Goal: Task Accomplishment & Management: Manage account settings

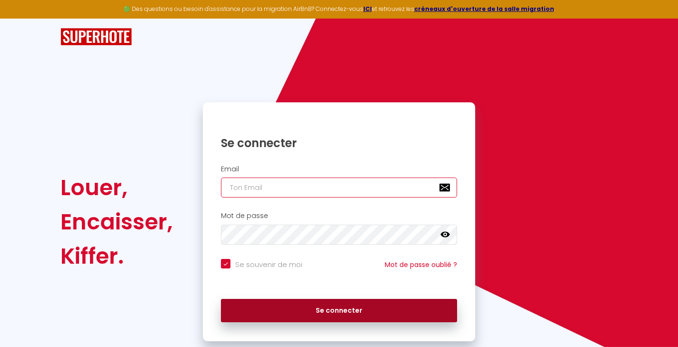
type input "richelme.associes@gmail.com"
click at [350, 313] on button "Se connecter" at bounding box center [339, 311] width 236 height 24
checkbox input "true"
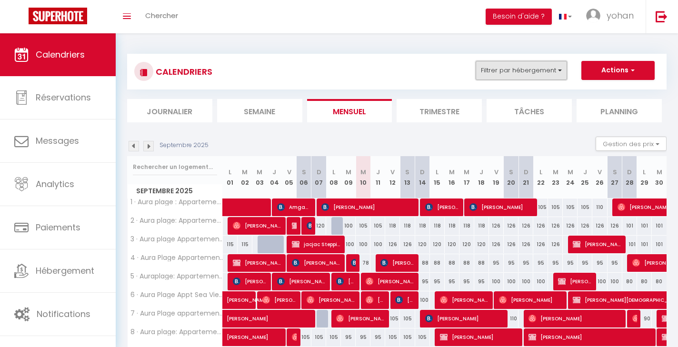
click at [503, 71] on button "Filtrer par hébergement" at bounding box center [521, 70] width 91 height 19
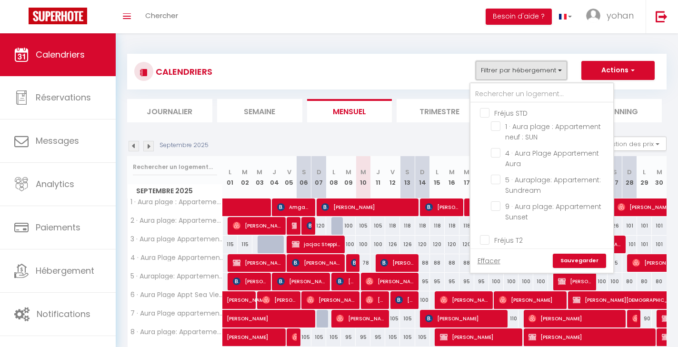
click at [503, 71] on button "Filtrer par hébergement" at bounding box center [521, 70] width 91 height 19
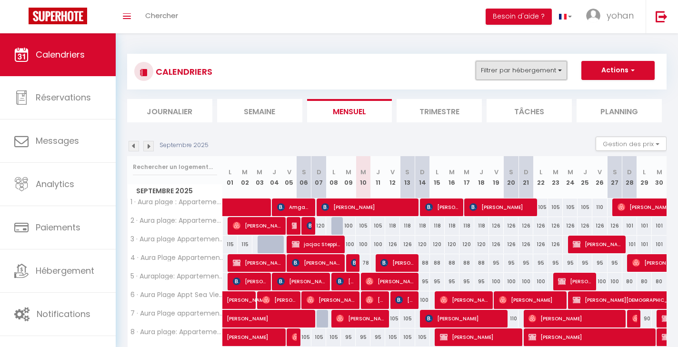
click at [503, 71] on button "Filtrer par hébergement" at bounding box center [521, 70] width 91 height 19
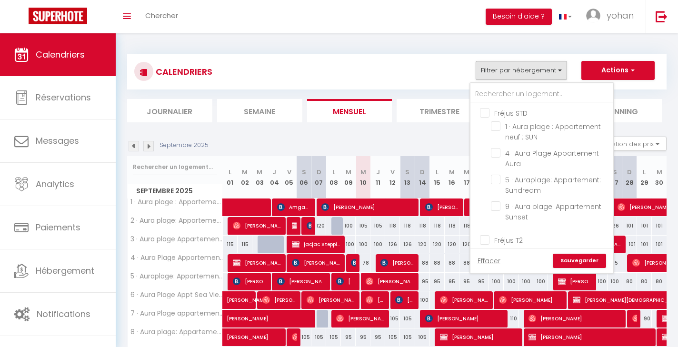
click at [380, 70] on div "CALENDRIERS Filtrer par hébergement Fréjus STD 1 · Aura plage : Appartement neu…" at bounding box center [396, 71] width 525 height 21
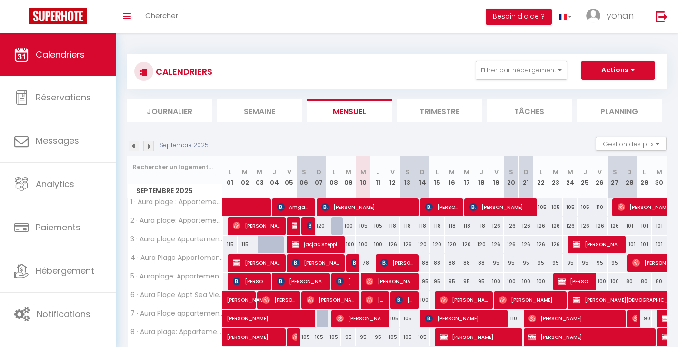
scroll to position [8, 0]
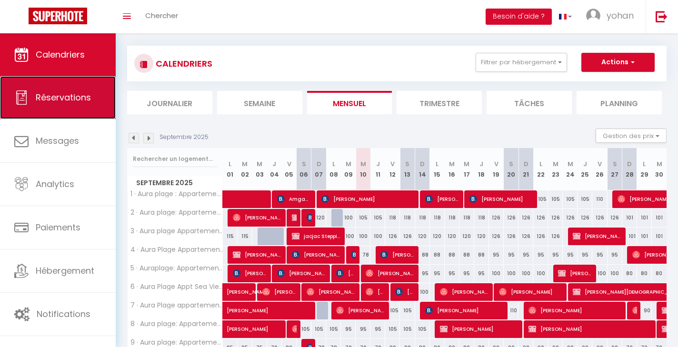
click at [16, 83] on link "Réservations" at bounding box center [58, 97] width 116 height 43
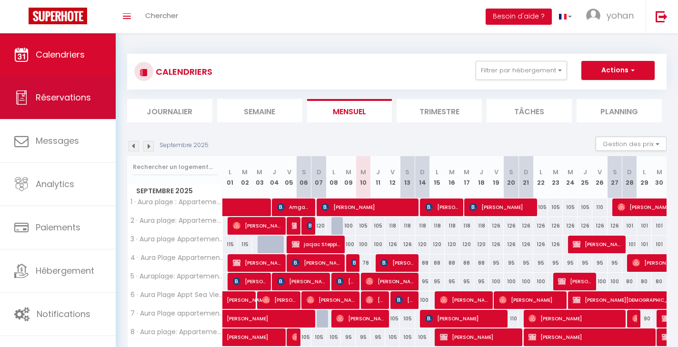
select select "not_cancelled"
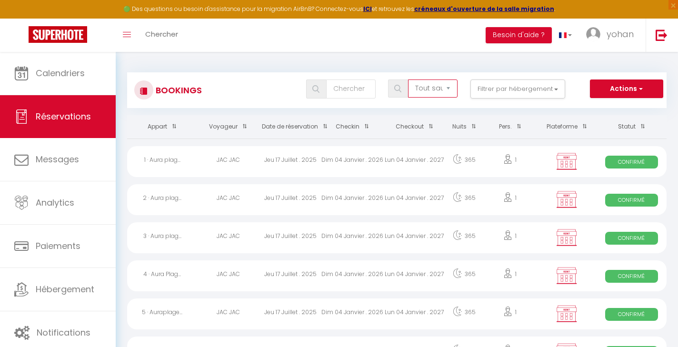
click at [442, 90] on select "Tous les statuts Annulé Confirmé Non Confirmé Tout sauf annulé No Show Request" at bounding box center [433, 89] width 50 height 18
click at [508, 91] on button "Filtrer par hébergement" at bounding box center [517, 89] width 95 height 19
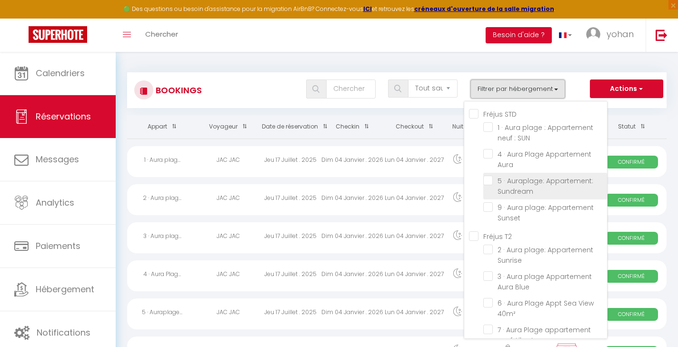
scroll to position [1, 0]
click at [430, 86] on select "Tous les statuts Annulé Confirmé Non Confirmé Tout sauf annulé No Show Request" at bounding box center [433, 89] width 50 height 18
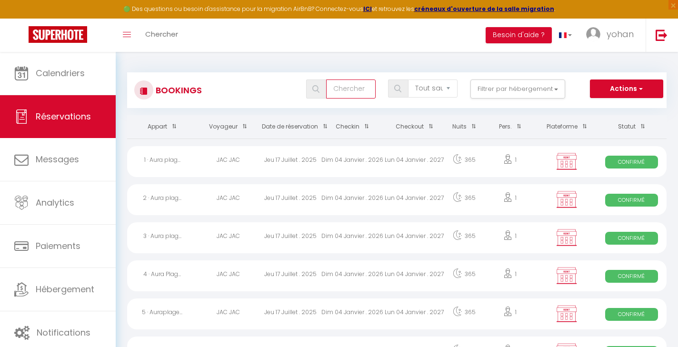
click at [359, 87] on input "text" at bounding box center [351, 89] width 50 height 19
click at [331, 65] on div "Bookings Tous les statuts Annulé Confirmé Non Confirmé Tout sauf annulé No Show…" at bounding box center [396, 85] width 539 height 45
click at [352, 92] on input "text" at bounding box center [351, 89] width 50 height 19
type input "d"
click at [613, 88] on button "Actions" at bounding box center [626, 89] width 73 height 19
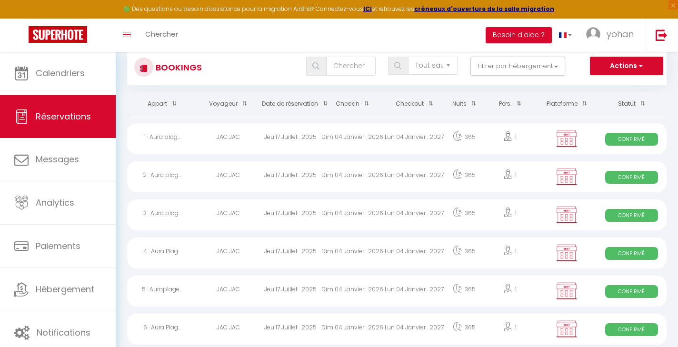
scroll to position [0, 0]
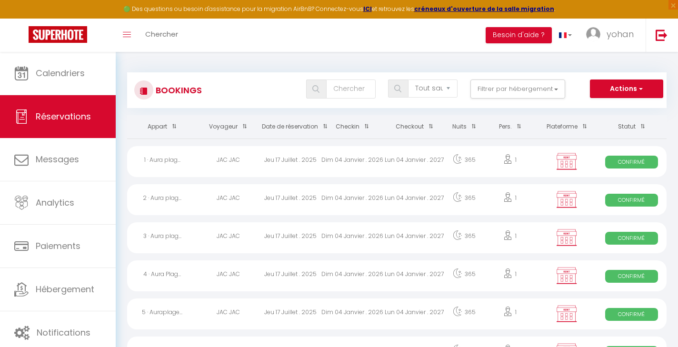
click at [568, 129] on th "Plateforme" at bounding box center [567, 126] width 60 height 23
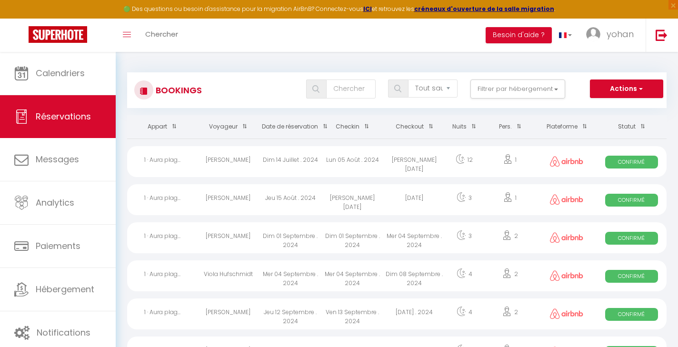
click at [583, 127] on span at bounding box center [583, 127] width 10 height 18
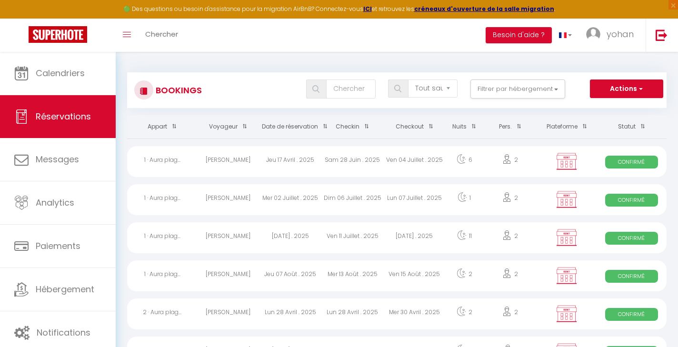
click at [583, 127] on span at bounding box center [583, 127] width 10 height 18
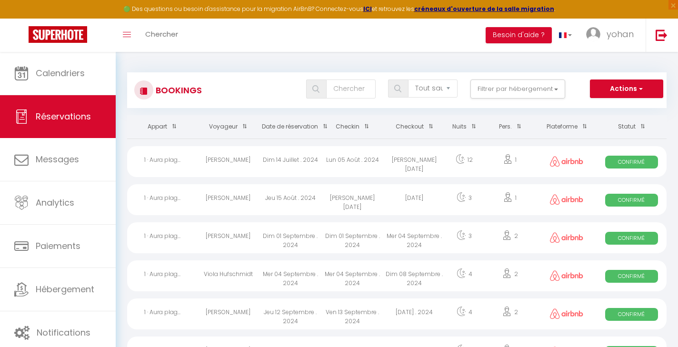
click at [583, 127] on span at bounding box center [583, 127] width 10 height 18
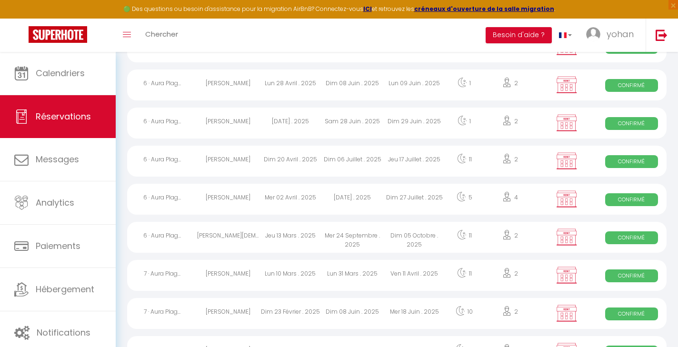
scroll to position [1739, 0]
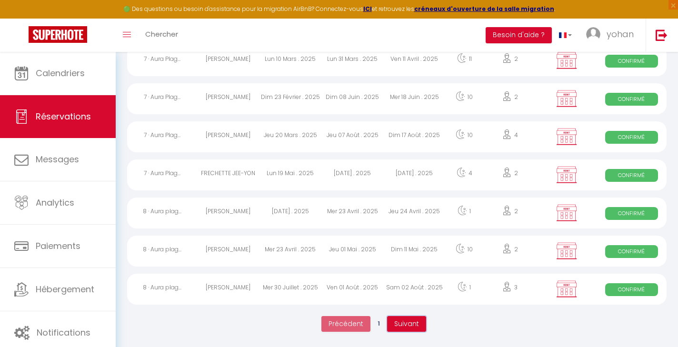
click at [414, 322] on span "Suivant" at bounding box center [406, 324] width 25 height 10
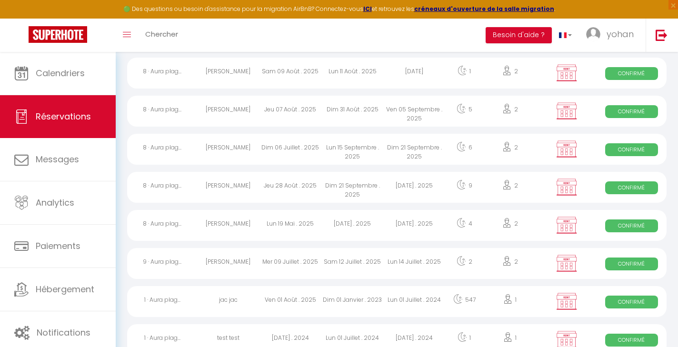
scroll to position [0, 0]
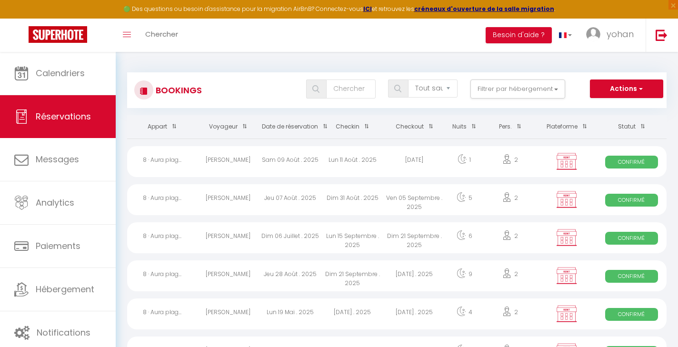
click at [564, 127] on th "Plateforme" at bounding box center [567, 126] width 60 height 23
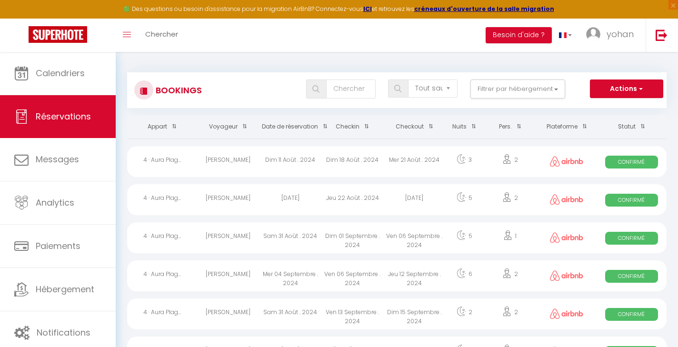
click at [568, 127] on th "Plateforme" at bounding box center [567, 126] width 60 height 23
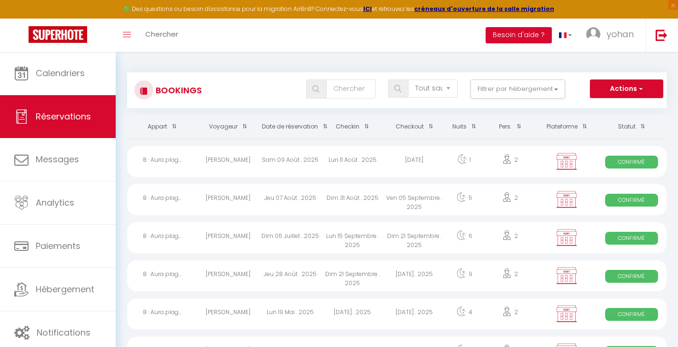
click at [568, 128] on th "Plateforme" at bounding box center [567, 126] width 60 height 23
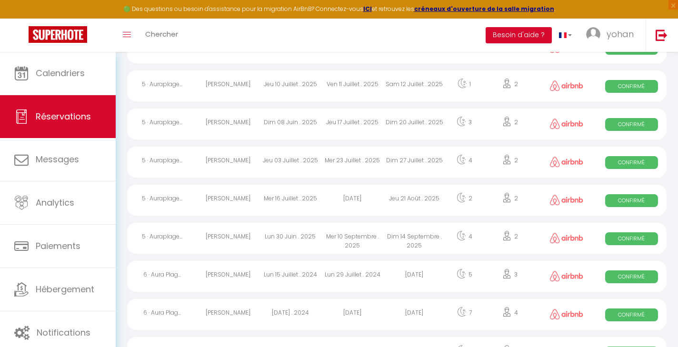
scroll to position [1739, 0]
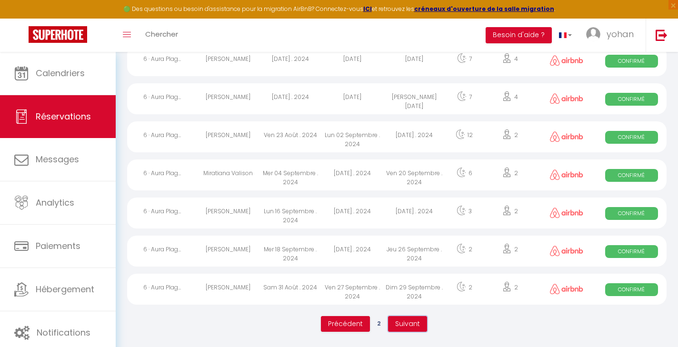
click at [409, 325] on span "Suivant" at bounding box center [407, 324] width 25 height 10
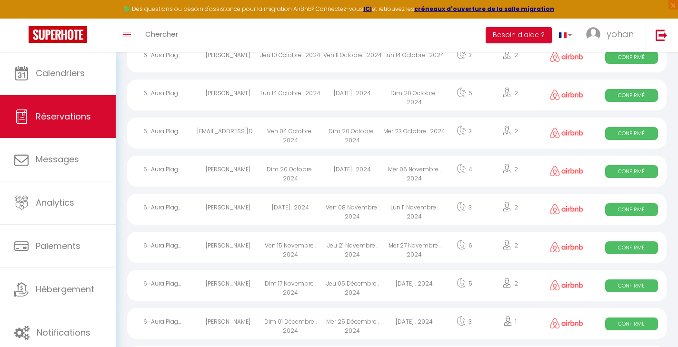
scroll to position [0, 0]
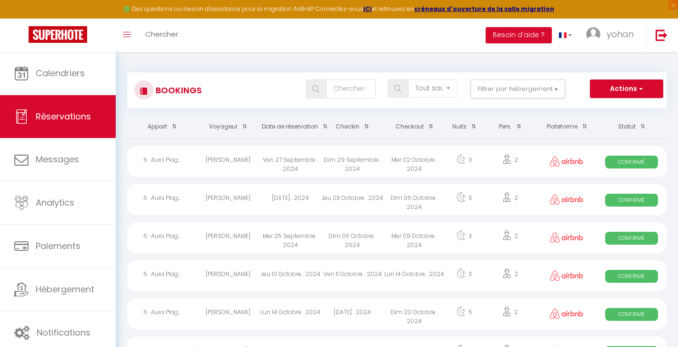
click at [566, 129] on th "Plateforme" at bounding box center [567, 126] width 60 height 23
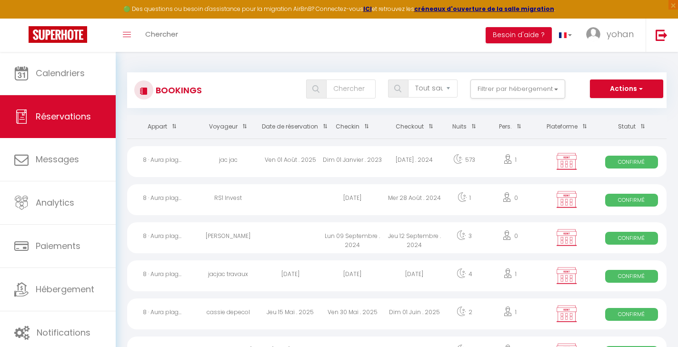
click at [565, 129] on th "Plateforme" at bounding box center [567, 126] width 60 height 23
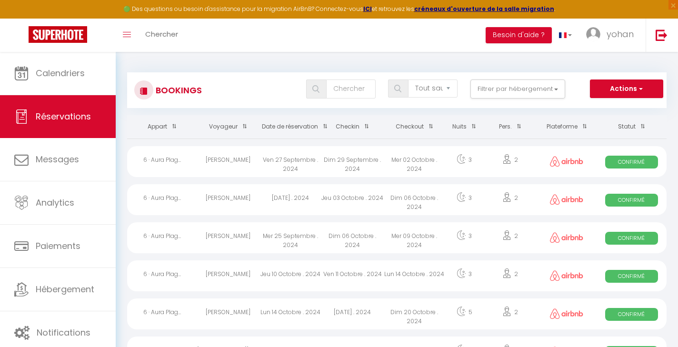
click at [565, 129] on th "Plateforme" at bounding box center [567, 126] width 60 height 23
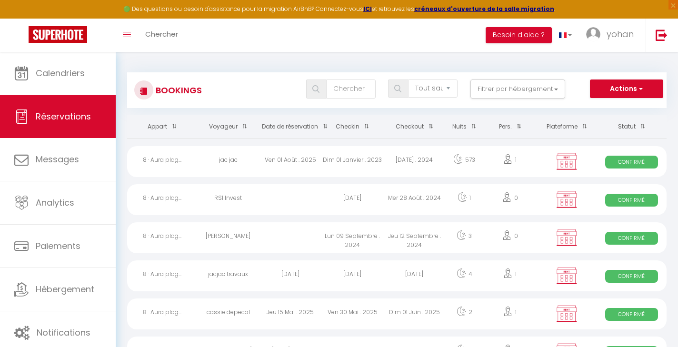
click at [636, 128] on span at bounding box center [641, 127] width 10 height 18
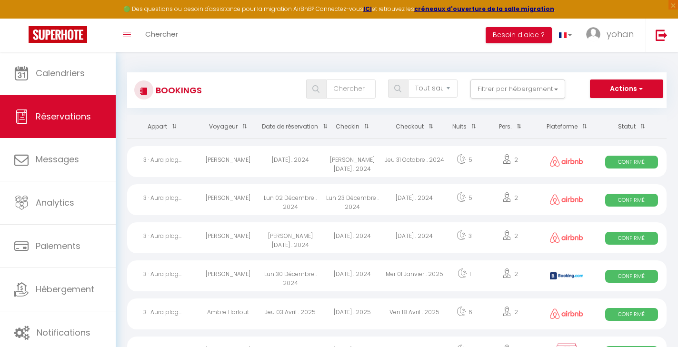
click at [636, 128] on span at bounding box center [641, 127] width 10 height 18
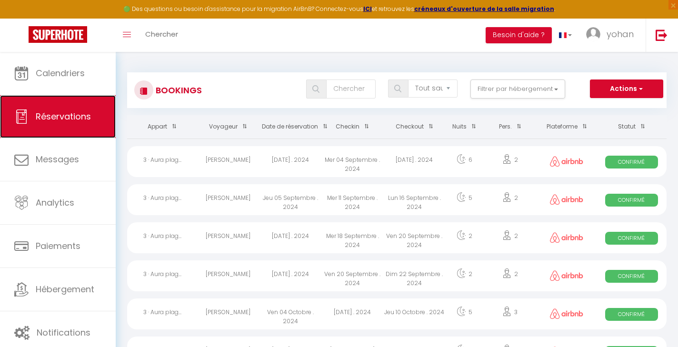
click at [74, 128] on link "Réservations" at bounding box center [58, 116] width 116 height 43
click at [56, 107] on link "Réservations" at bounding box center [58, 116] width 116 height 43
click at [567, 129] on th "Plateforme" at bounding box center [567, 126] width 60 height 23
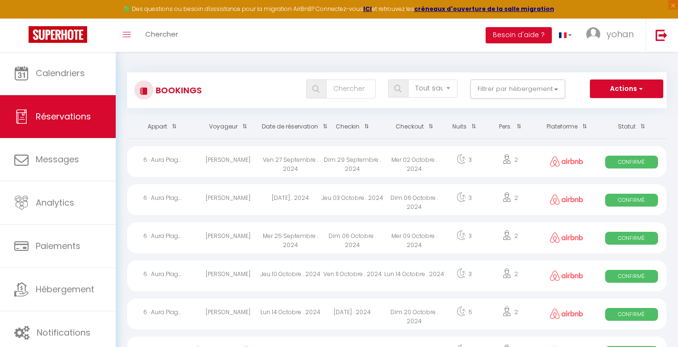
click at [566, 126] on th "Plateforme" at bounding box center [567, 126] width 60 height 23
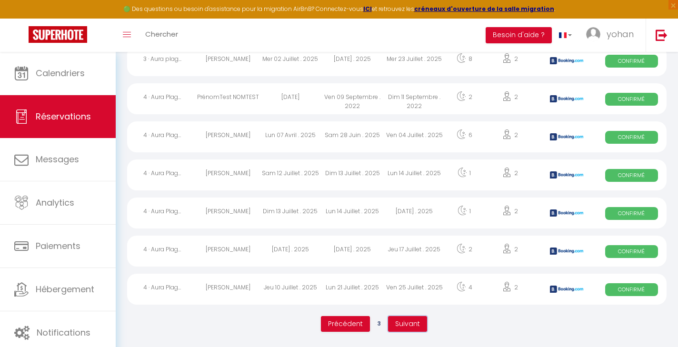
click at [408, 329] on button "Suivant" at bounding box center [407, 324] width 39 height 16
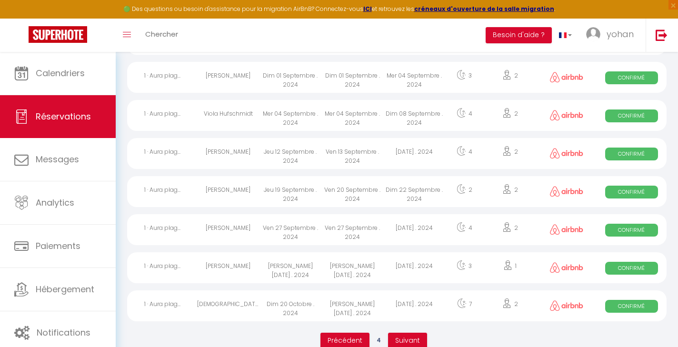
scroll to position [1721, 0]
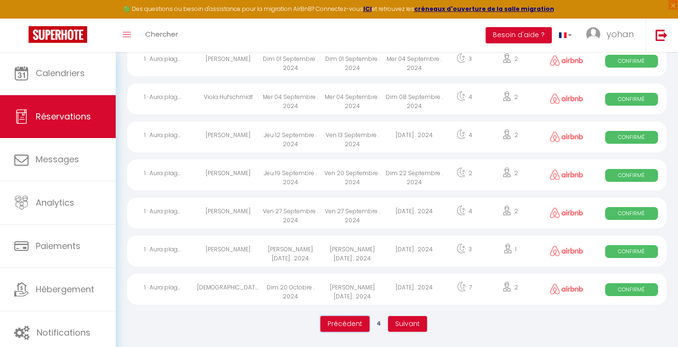
click at [348, 319] on button "Précédent" at bounding box center [344, 324] width 49 height 16
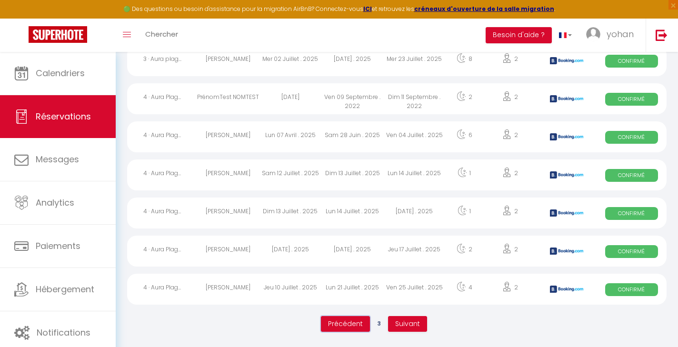
click at [349, 317] on button "Précédent" at bounding box center [345, 324] width 49 height 16
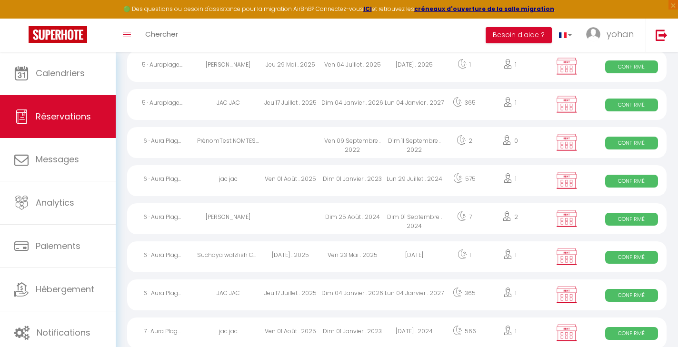
scroll to position [1739, 0]
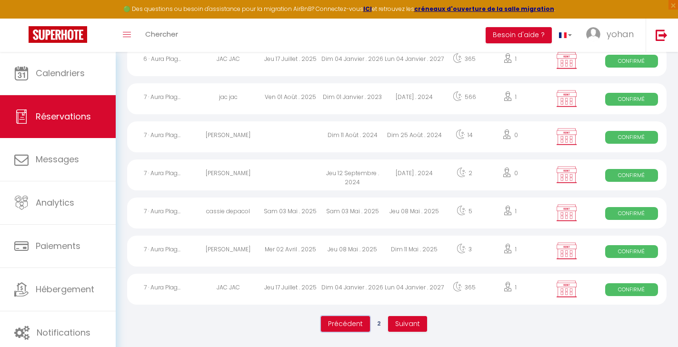
click at [349, 317] on button "Précédent" at bounding box center [345, 324] width 49 height 16
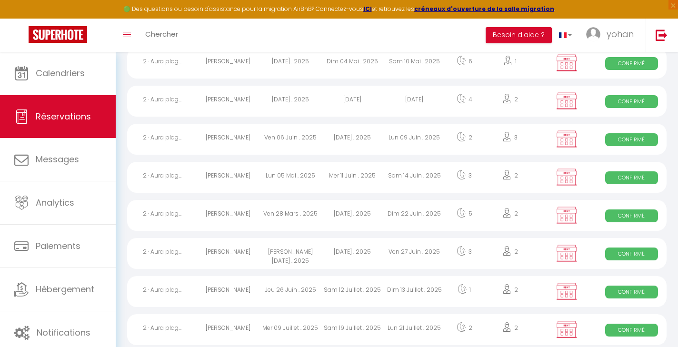
scroll to position [0, 0]
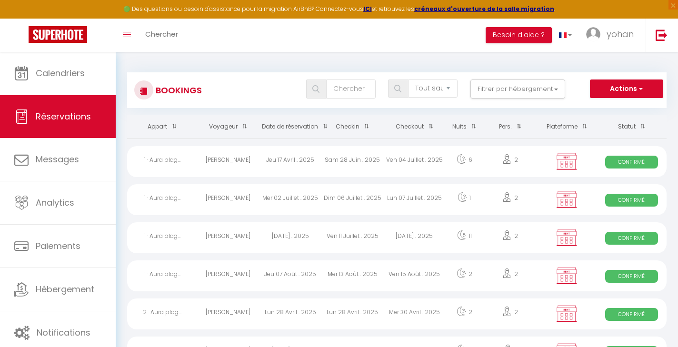
click at [572, 134] on th "Plateforme" at bounding box center [567, 126] width 60 height 23
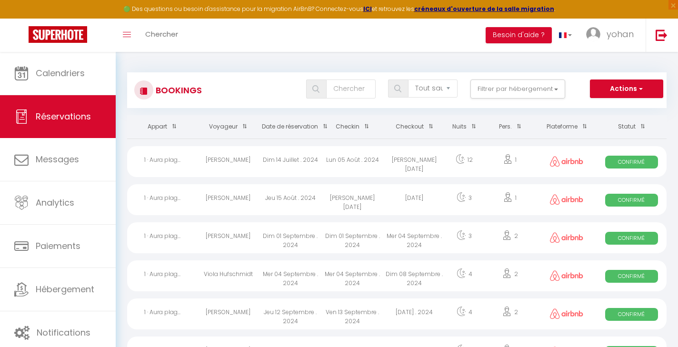
click at [562, 123] on th "Plateforme" at bounding box center [567, 126] width 60 height 23
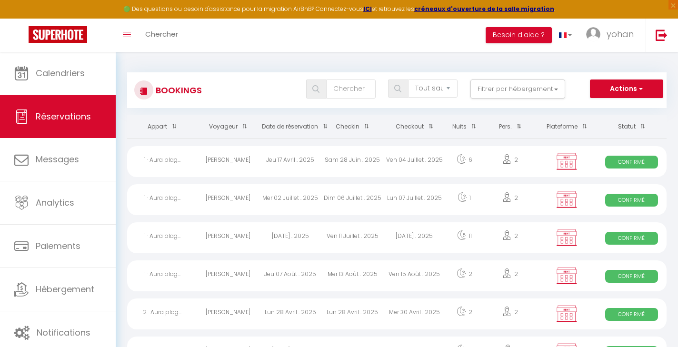
click at [562, 120] on th "Plateforme" at bounding box center [567, 126] width 60 height 23
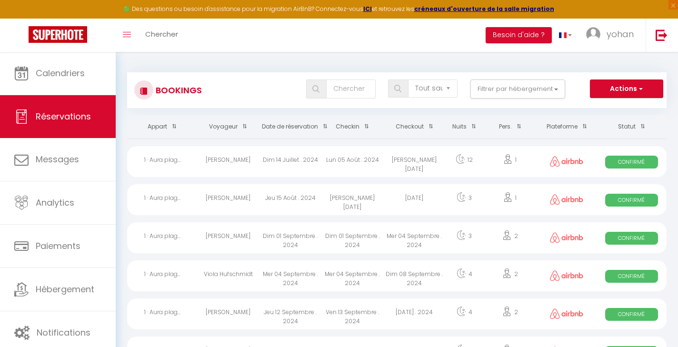
click at [562, 127] on th "Plateforme" at bounding box center [567, 126] width 60 height 23
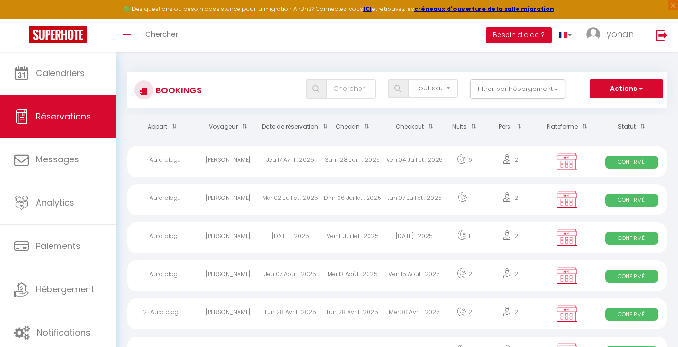
click at [562, 127] on th "Plateforme" at bounding box center [567, 126] width 60 height 23
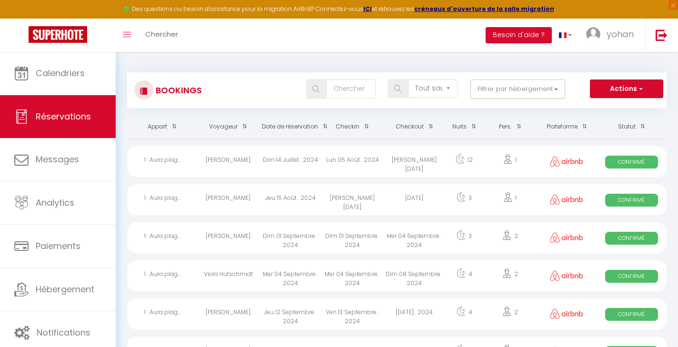
click at [573, 126] on th "Plateforme" at bounding box center [567, 126] width 60 height 23
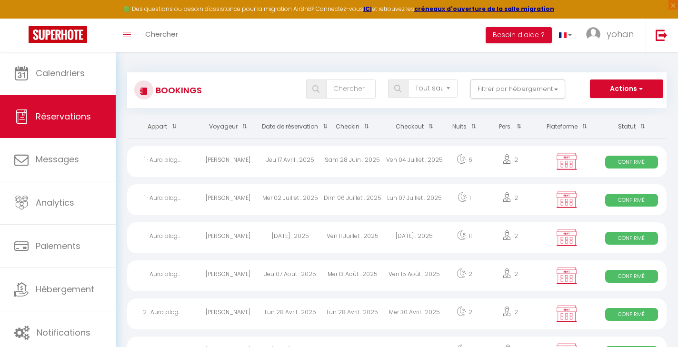
click at [567, 125] on th "Plateforme" at bounding box center [567, 126] width 60 height 23
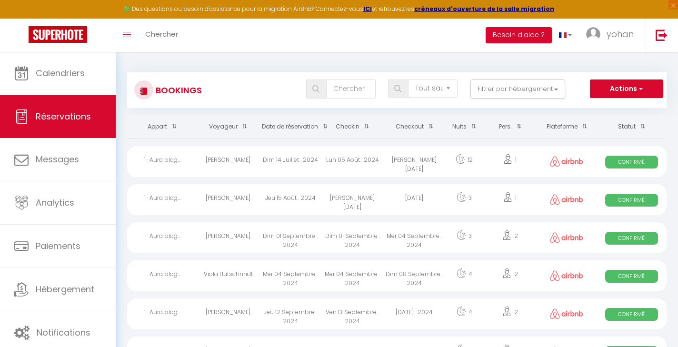
click at [567, 125] on th "Plateforme" at bounding box center [567, 126] width 60 height 23
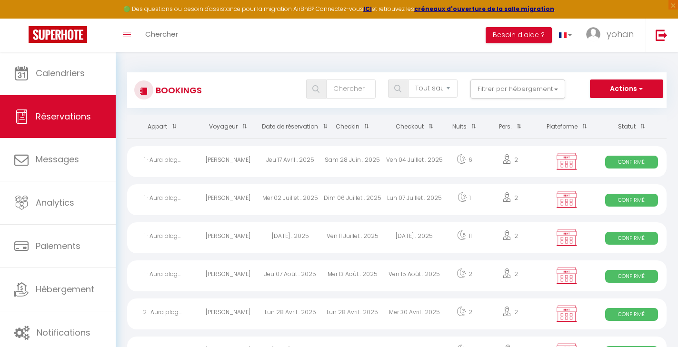
click at [567, 125] on th "Plateforme" at bounding box center [567, 126] width 60 height 23
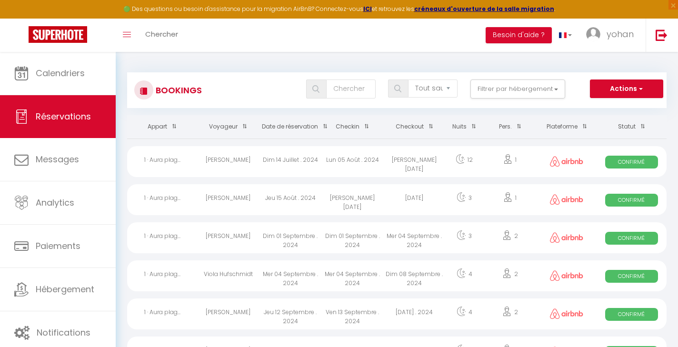
click at [567, 125] on th "Plateforme" at bounding box center [567, 126] width 60 height 23
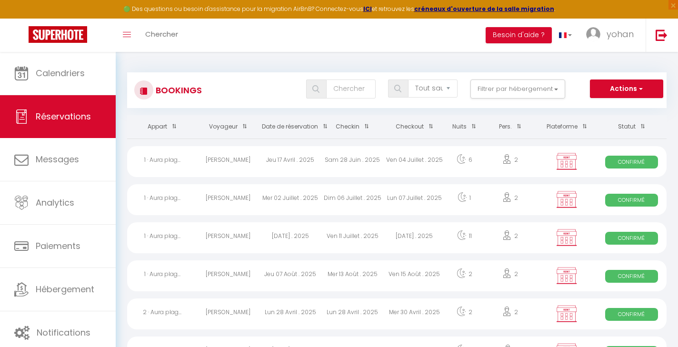
click at [556, 100] on div "Tous les statuts Annulé Confirmé Non Confirmé Tout sauf annulé No Show Request …" at bounding box center [419, 90] width 493 height 21
click at [564, 125] on th "Plateforme" at bounding box center [567, 126] width 60 height 23
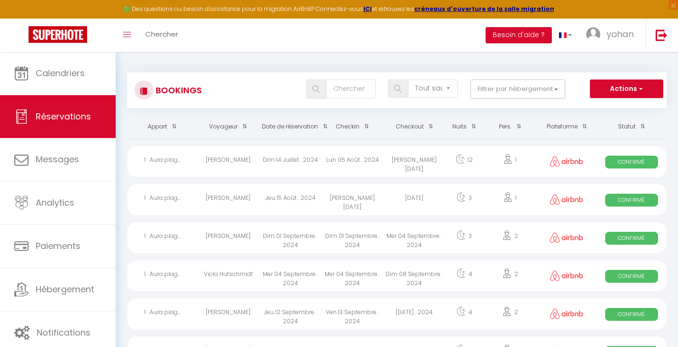
click at [564, 125] on th "Plateforme" at bounding box center [567, 126] width 60 height 23
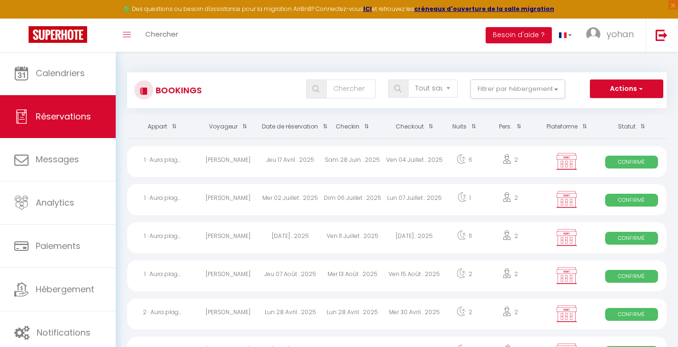
click at [564, 125] on th "Plateforme" at bounding box center [567, 126] width 60 height 23
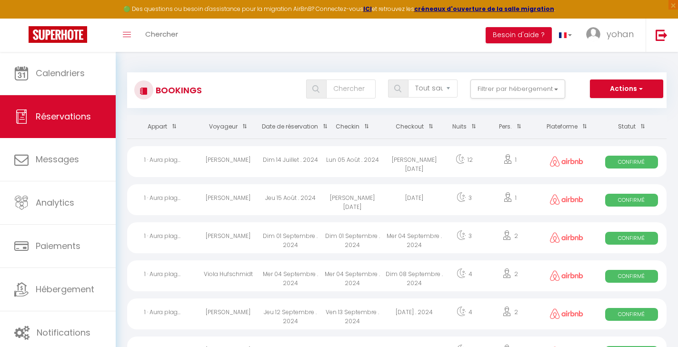
click at [564, 125] on th "Plateforme" at bounding box center [567, 126] width 60 height 23
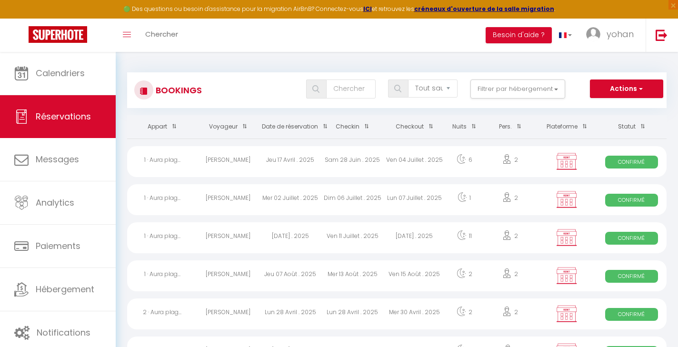
click at [564, 125] on th "Plateforme" at bounding box center [567, 126] width 60 height 23
select select
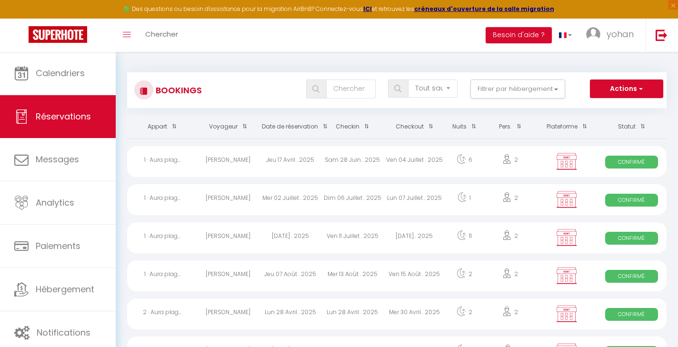
select select
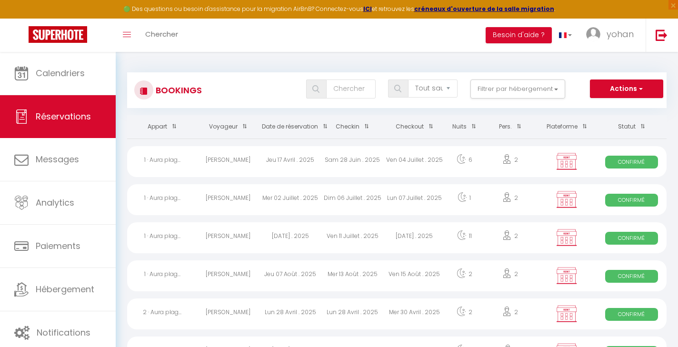
select select
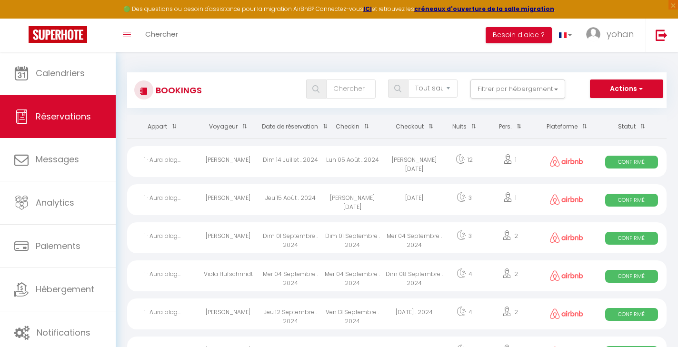
click at [564, 125] on th "Plateforme" at bounding box center [567, 126] width 60 height 23
select select
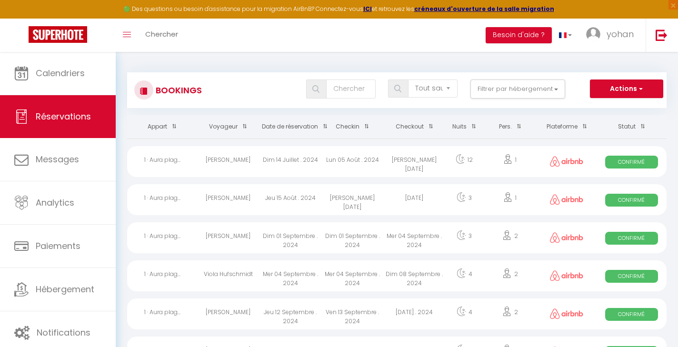
select select
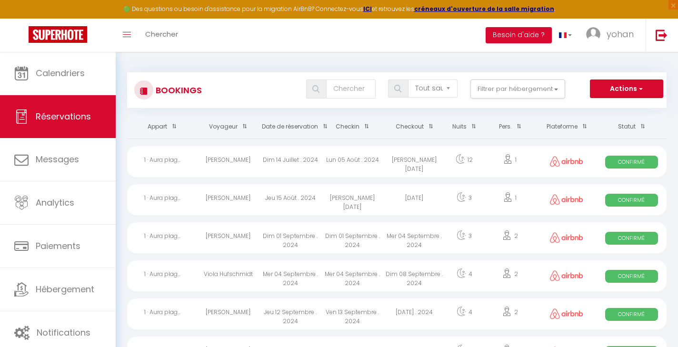
select select
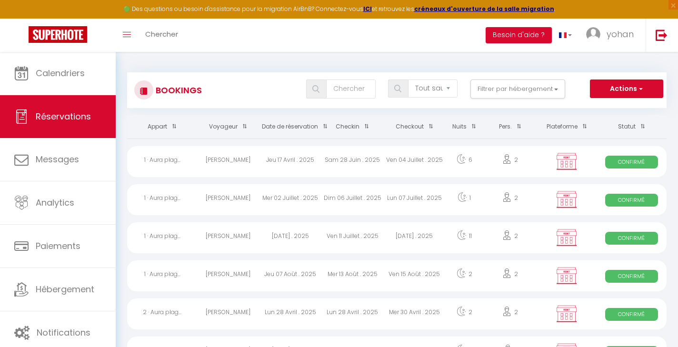
click at [438, 169] on div "Ven 04 Juillet . 2025" at bounding box center [414, 161] width 62 height 31
select select "OK"
select select "0"
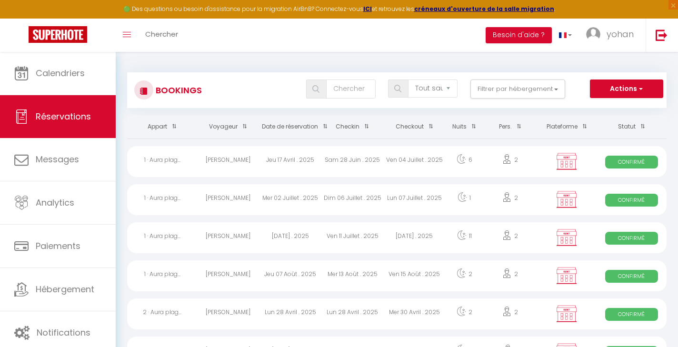
select select "1"
select select
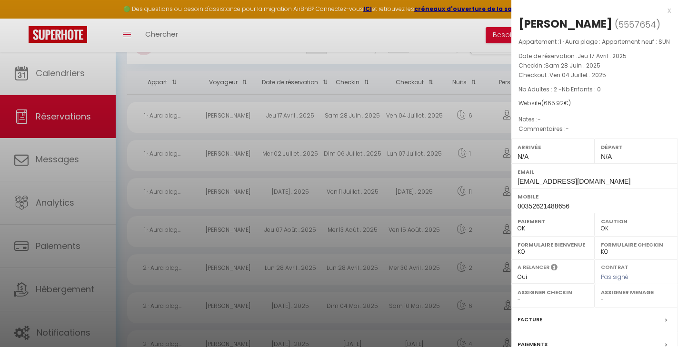
click at [423, 37] on div at bounding box center [339, 173] width 678 height 347
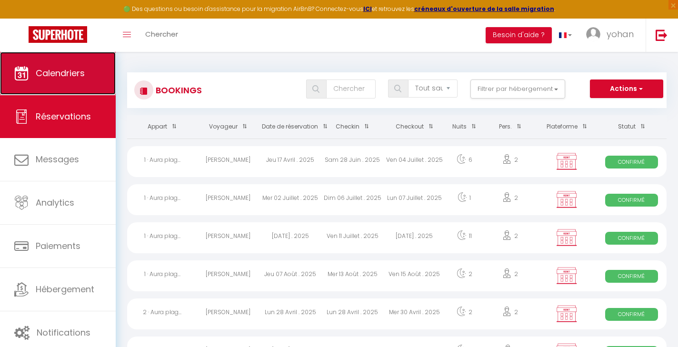
click at [51, 67] on span "Calendriers" at bounding box center [60, 73] width 49 height 12
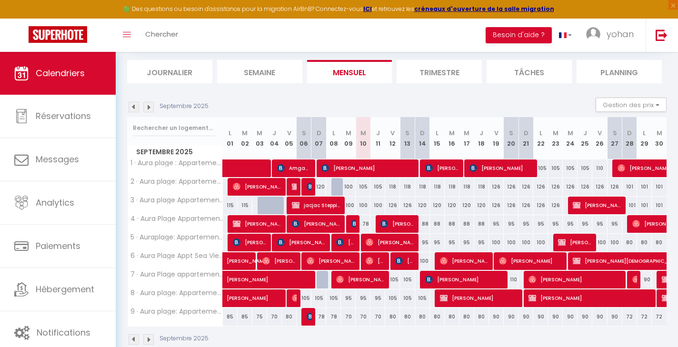
scroll to position [56, 0]
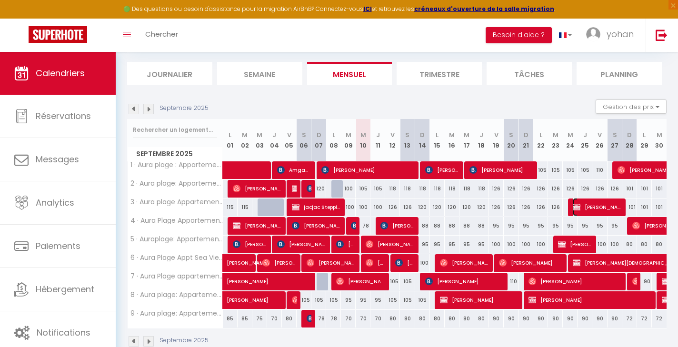
click at [591, 208] on span "[PERSON_NAME]" at bounding box center [597, 207] width 49 height 18
select select "OK"
select select "KO"
select select "0"
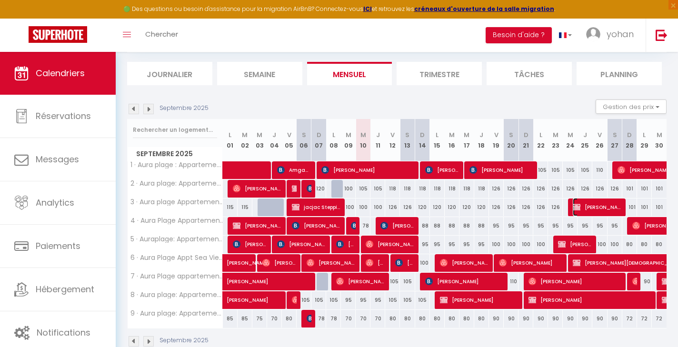
select select "1"
select select
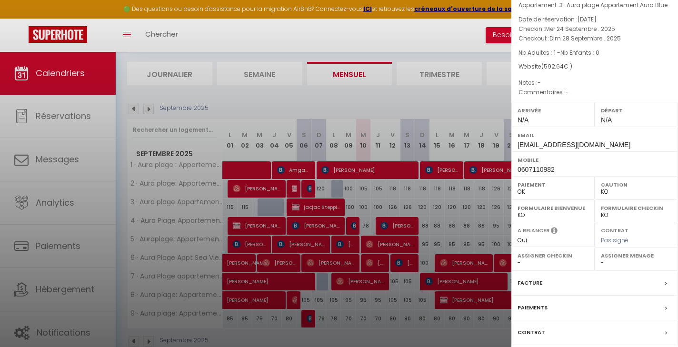
scroll to position [45, 0]
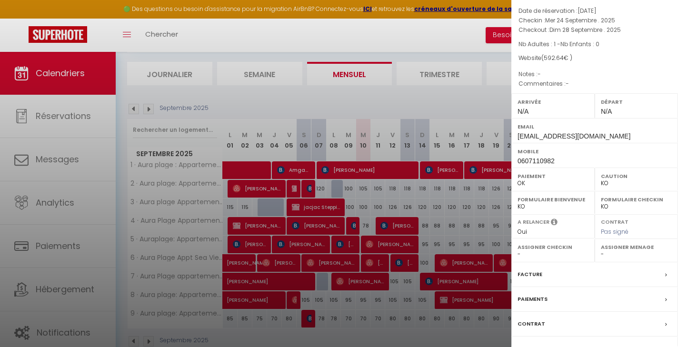
click at [461, 100] on div at bounding box center [339, 173] width 678 height 347
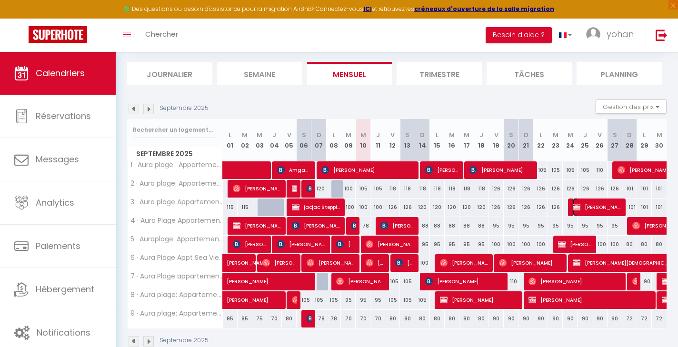
click at [587, 209] on span "[PERSON_NAME]" at bounding box center [597, 207] width 49 height 18
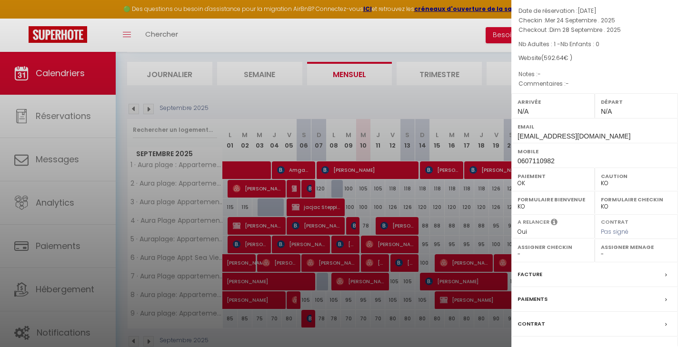
scroll to position [97, 0]
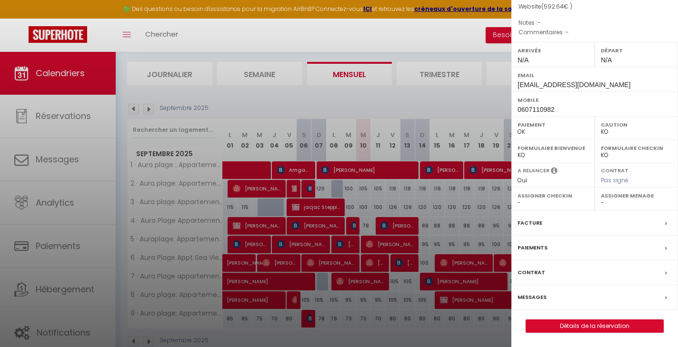
click at [458, 98] on div at bounding box center [339, 173] width 678 height 347
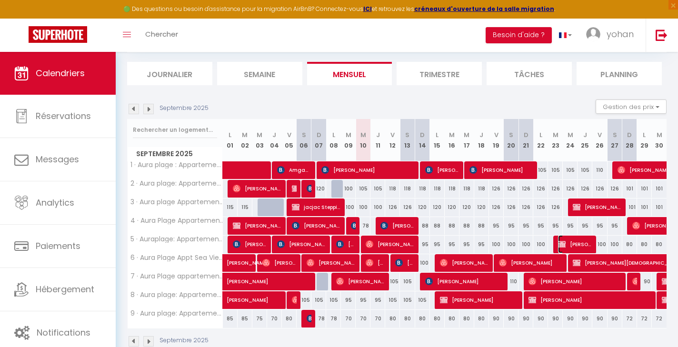
click at [574, 247] on span "[PERSON_NAME]" at bounding box center [575, 244] width 34 height 18
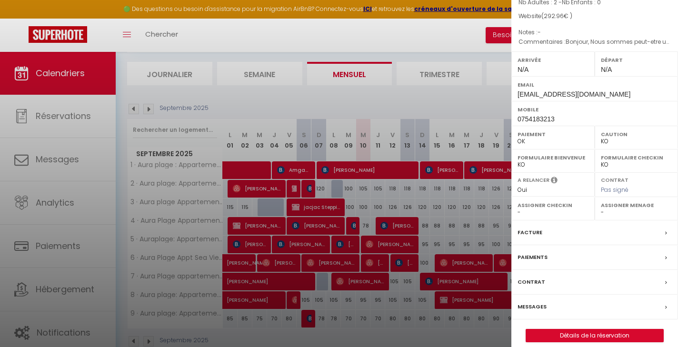
scroll to position [0, 0]
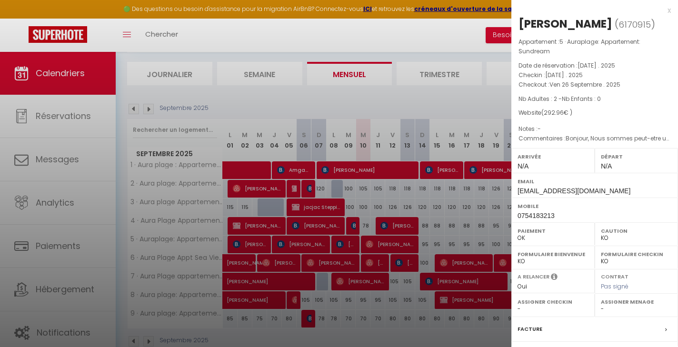
click at [428, 101] on div at bounding box center [339, 173] width 678 height 347
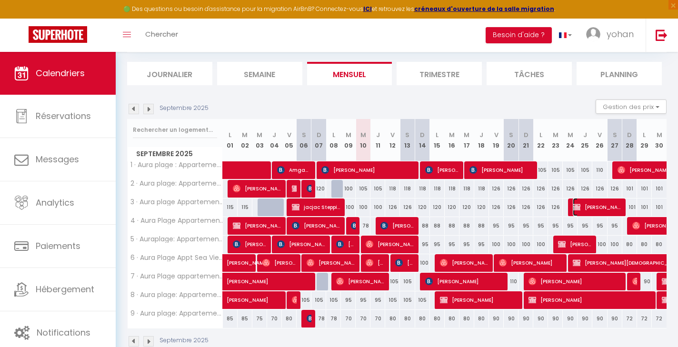
click at [600, 209] on span "[PERSON_NAME]" at bounding box center [597, 207] width 49 height 18
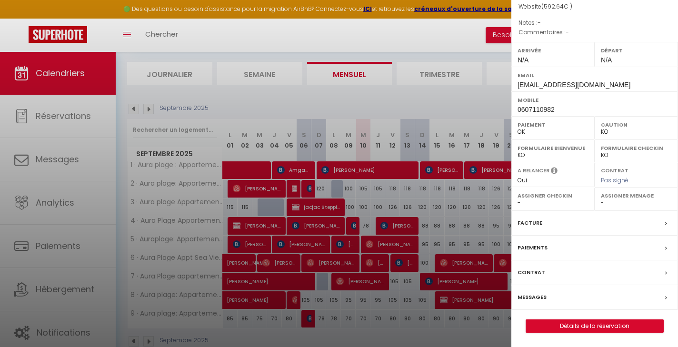
scroll to position [76, 0]
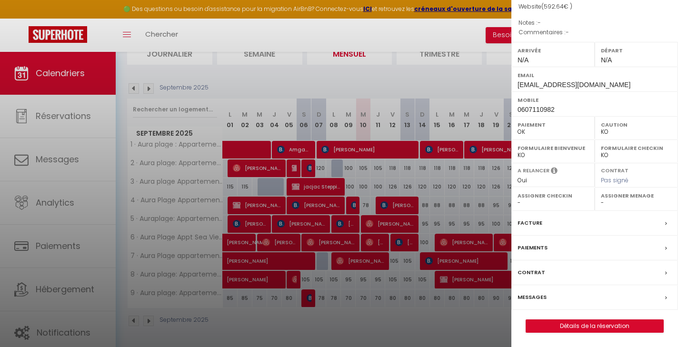
click at [533, 225] on label "Facture" at bounding box center [530, 223] width 25 height 10
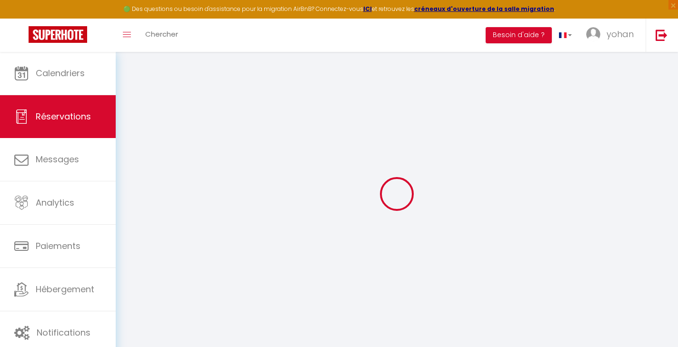
select select "cleaning"
select select "taxes"
select select
checkbox input "false"
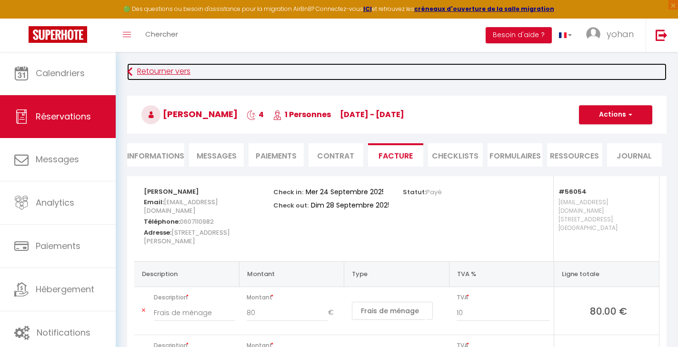
click at [159, 78] on link "Retourner vers" at bounding box center [396, 71] width 539 height 17
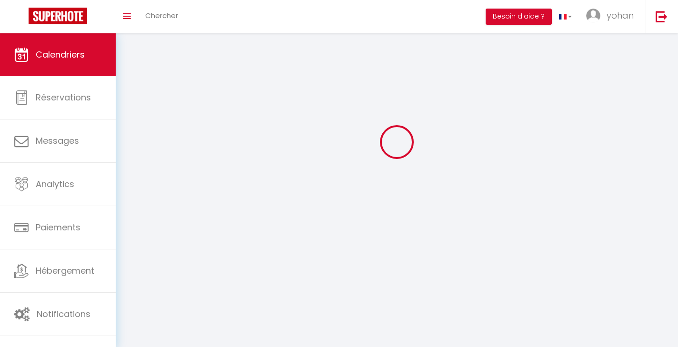
scroll to position [52, 0]
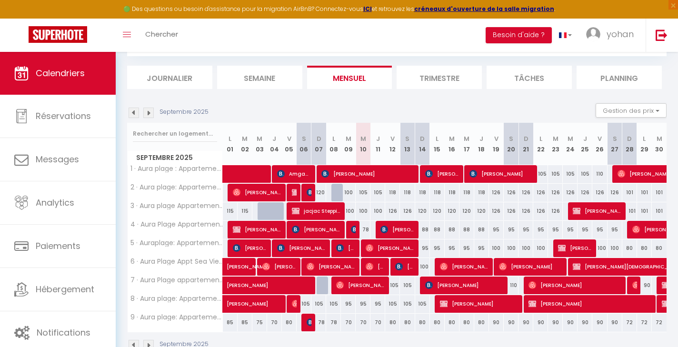
click at [135, 120] on div "Septembre 2025 Gestion des prix Nb Nuits minimum Règles Disponibilité" at bounding box center [396, 113] width 539 height 20
click at [134, 112] on img at bounding box center [134, 113] width 10 height 10
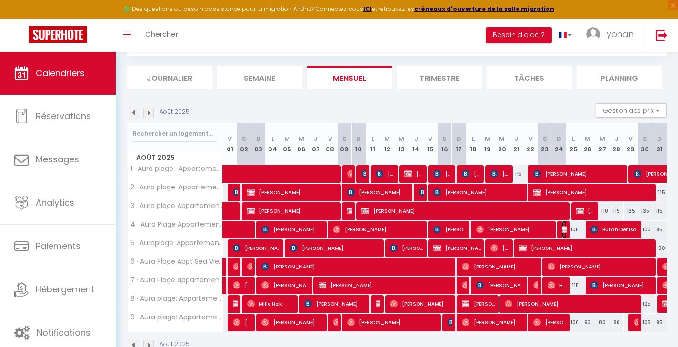
click at [563, 231] on img at bounding box center [566, 230] width 8 height 8
select select "OK"
select select "KO"
select select "0"
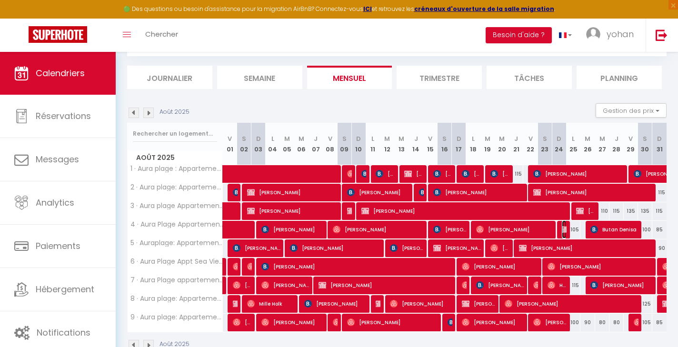
select select "1"
select select
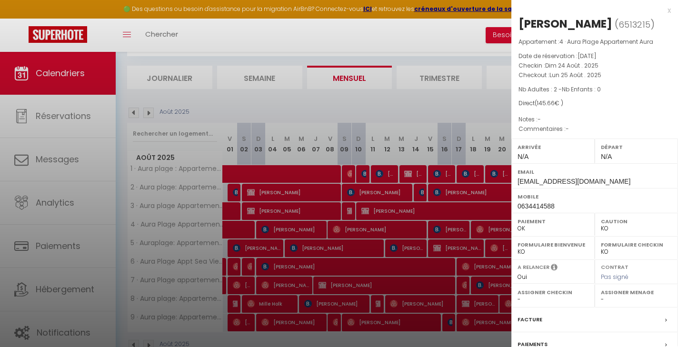
scroll to position [97, 0]
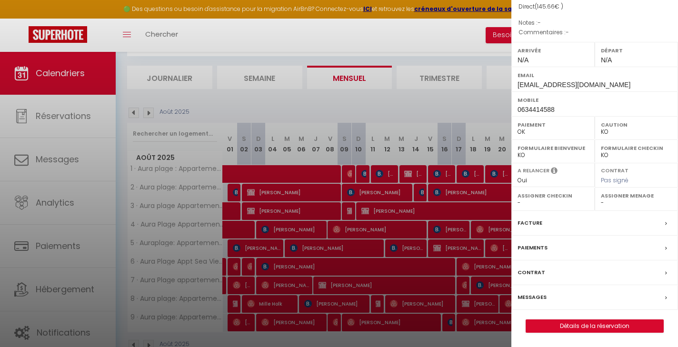
click at [527, 224] on label "Facture" at bounding box center [530, 223] width 25 height 10
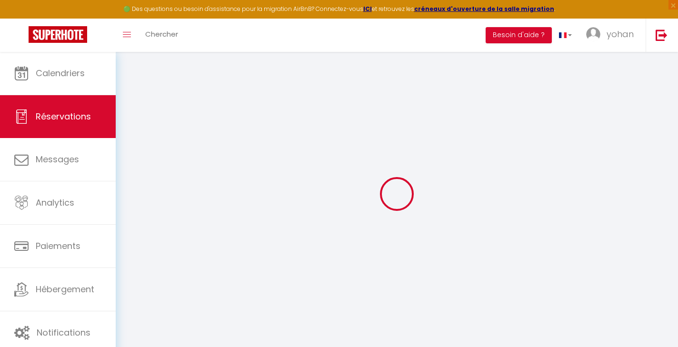
select select
checkbox input "false"
select select
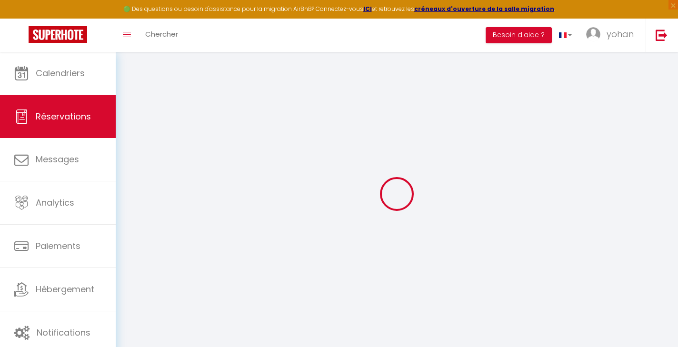
checkbox input "false"
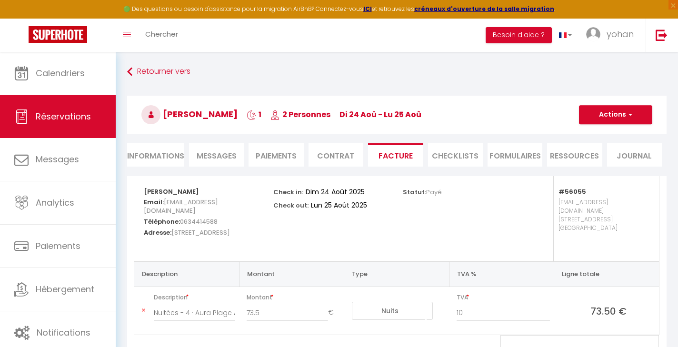
click at [268, 155] on li "Paiements" at bounding box center [276, 154] width 55 height 23
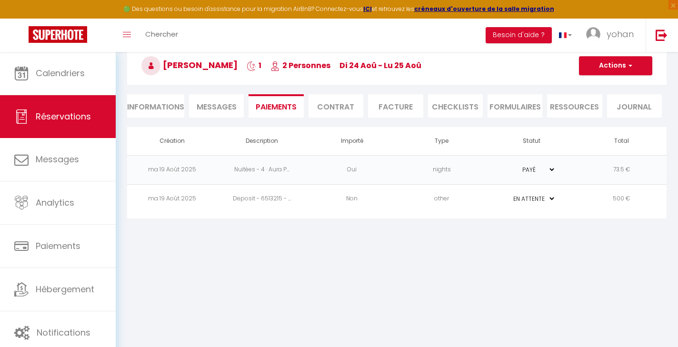
scroll to position [52, 0]
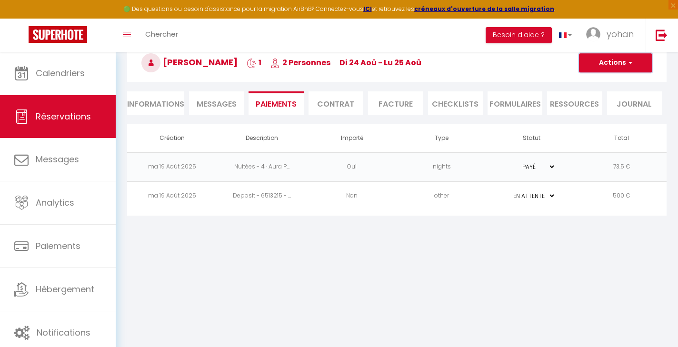
click at [603, 67] on button "Actions" at bounding box center [615, 62] width 73 height 19
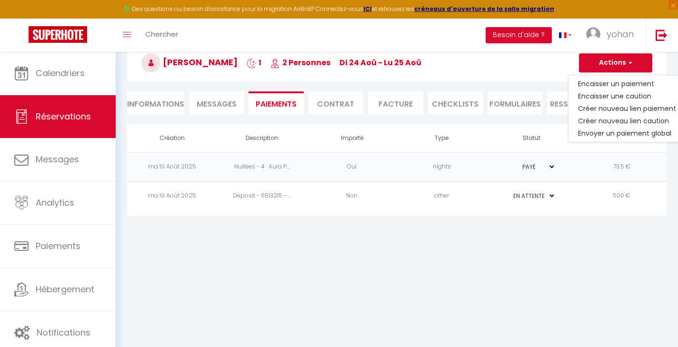
click at [341, 164] on td "Oui" at bounding box center [352, 166] width 90 height 29
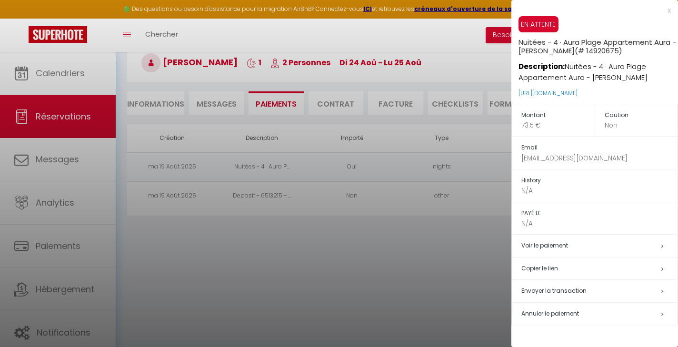
click at [370, 260] on div at bounding box center [339, 173] width 678 height 347
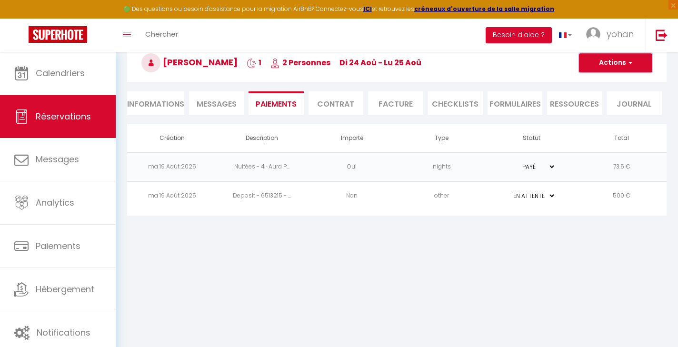
click at [624, 67] on button "Actions" at bounding box center [615, 62] width 73 height 19
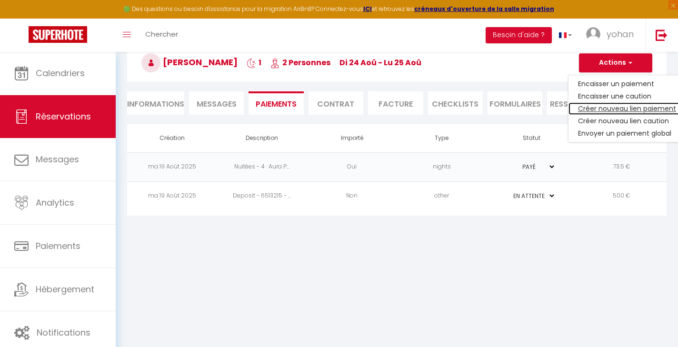
click at [613, 109] on link "Créer nouveau lien paiement" at bounding box center [626, 108] width 117 height 12
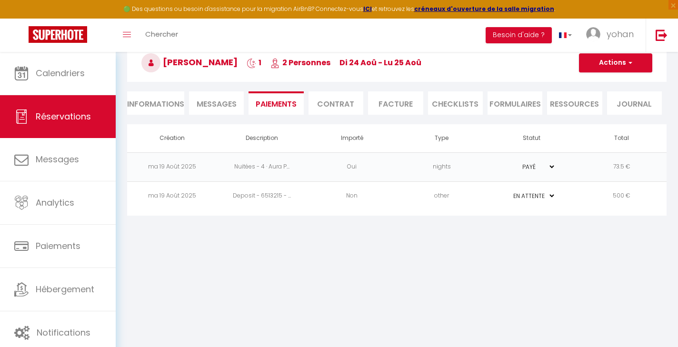
select select "nights"
type input "[EMAIL_ADDRESS][DOMAIN_NAME]"
select select "11388"
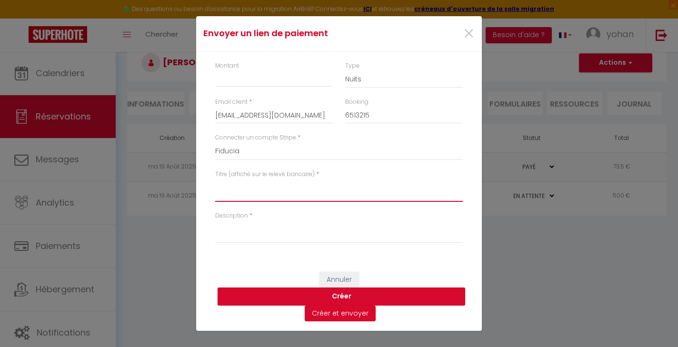
click at [265, 195] on textarea "Titre (affiché sur le relevé bancaire)" at bounding box center [339, 190] width 248 height 23
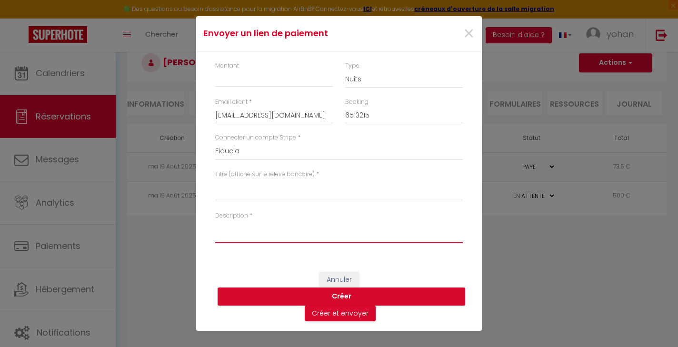
click at [260, 235] on textarea "Description" at bounding box center [339, 231] width 248 height 23
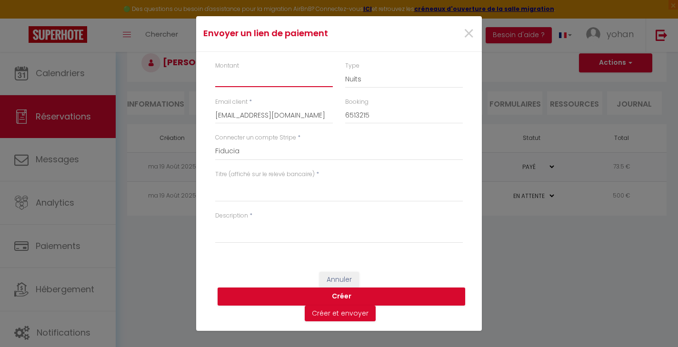
click at [254, 81] on input "Montant" at bounding box center [274, 78] width 118 height 17
click at [468, 33] on span "×" at bounding box center [469, 34] width 12 height 29
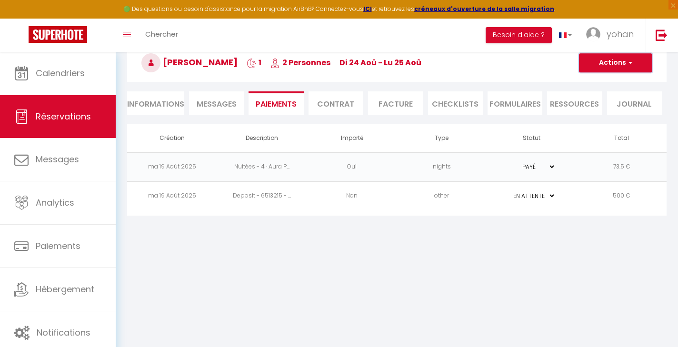
click at [601, 60] on button "Actions" at bounding box center [615, 62] width 73 height 19
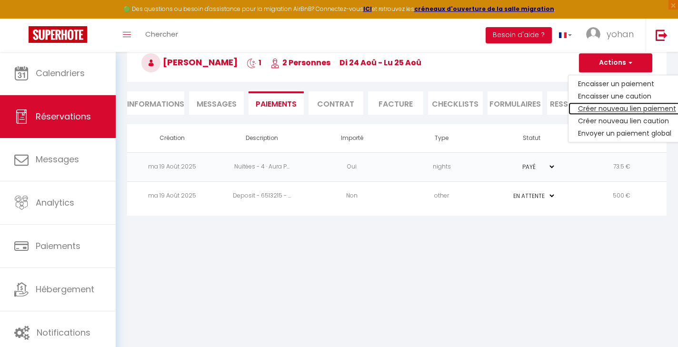
click at [610, 106] on link "Créer nouveau lien paiement" at bounding box center [626, 108] width 117 height 12
type input "[EMAIL_ADDRESS][DOMAIN_NAME]"
type input "6513215"
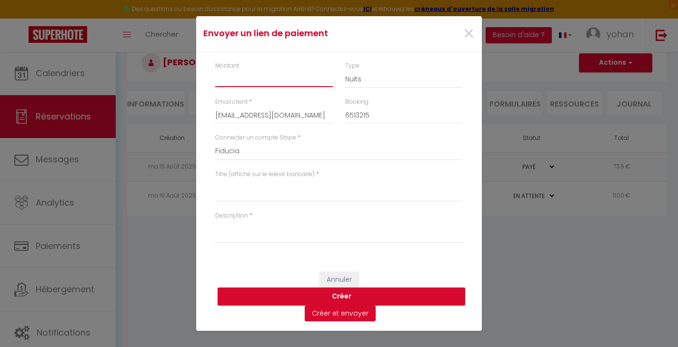
click at [308, 82] on input "Montant" at bounding box center [274, 78] width 118 height 17
click at [470, 37] on span "×" at bounding box center [469, 34] width 12 height 29
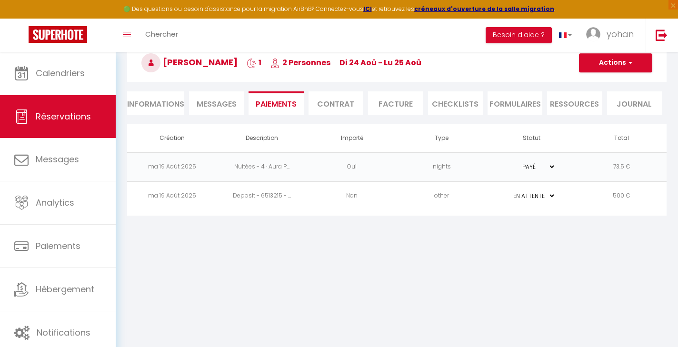
click at [157, 104] on li "Informations" at bounding box center [155, 102] width 57 height 23
select select
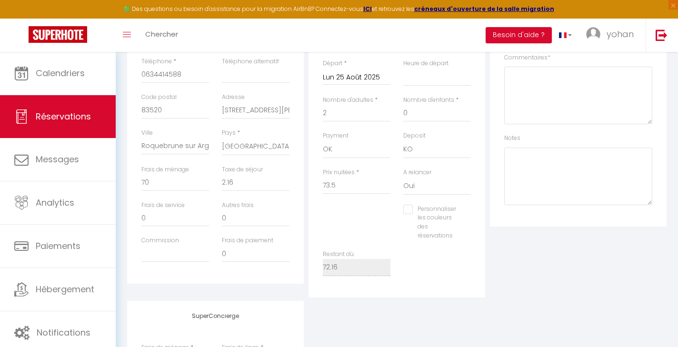
scroll to position [230, 0]
click at [157, 187] on input "70" at bounding box center [175, 185] width 68 height 17
click at [166, 175] on label "Frais de ménage" at bounding box center [165, 172] width 48 height 9
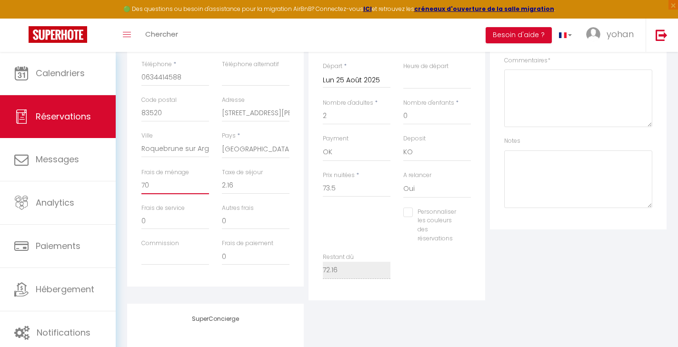
click at [166, 177] on input "70" at bounding box center [175, 185] width 68 height 17
click at [168, 173] on label "Frais de ménage" at bounding box center [165, 172] width 48 height 9
click at [168, 177] on input "70" at bounding box center [175, 185] width 68 height 17
click at [168, 173] on label "Frais de ménage" at bounding box center [165, 172] width 48 height 9
click at [168, 177] on input "70" at bounding box center [175, 185] width 68 height 17
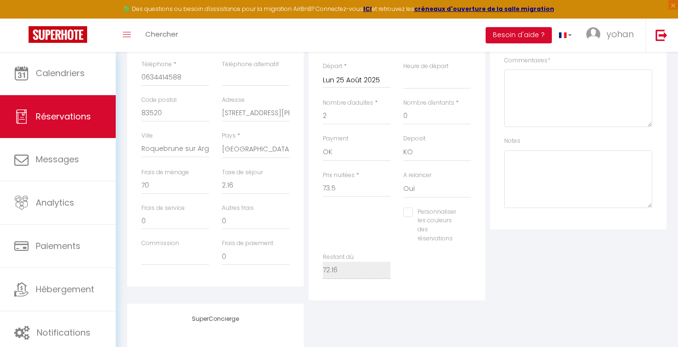
click at [168, 173] on label "Frais de ménage" at bounding box center [165, 172] width 48 height 9
click at [168, 177] on input "70" at bounding box center [175, 185] width 68 height 17
click at [196, 168] on div "Frais de ménage 70" at bounding box center [175, 181] width 68 height 26
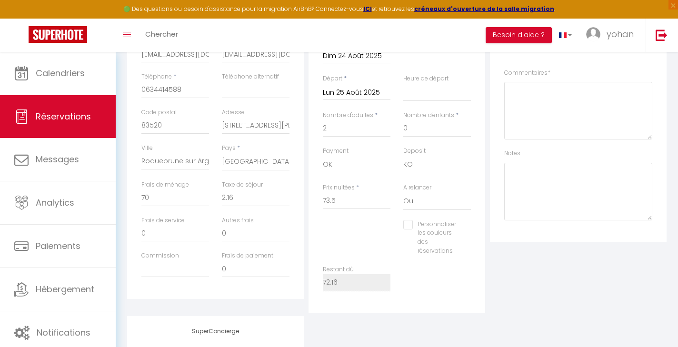
scroll to position [219, 0]
click at [174, 182] on label "Frais de ménage" at bounding box center [165, 183] width 48 height 9
click at [174, 189] on input "70" at bounding box center [175, 197] width 68 height 17
click at [174, 183] on label "Frais de ménage" at bounding box center [165, 183] width 48 height 9
click at [174, 189] on input "70" at bounding box center [175, 197] width 68 height 17
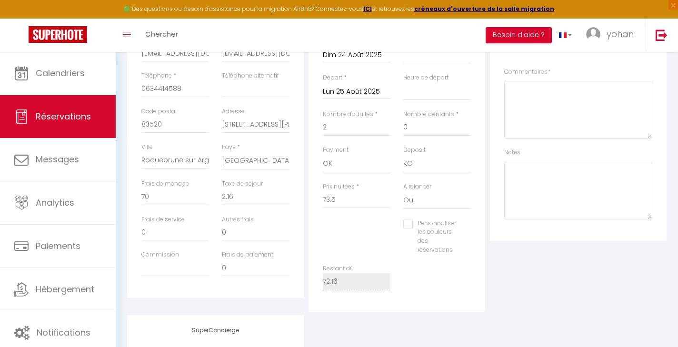
click at [174, 183] on label "Frais de ménage" at bounding box center [165, 183] width 48 height 9
click at [174, 189] on input "70" at bounding box center [175, 197] width 68 height 17
click at [166, 182] on label "Frais de ménage" at bounding box center [165, 183] width 48 height 9
click at [166, 189] on input "70" at bounding box center [175, 197] width 68 height 17
click at [166, 182] on label "Frais de ménage" at bounding box center [165, 183] width 48 height 9
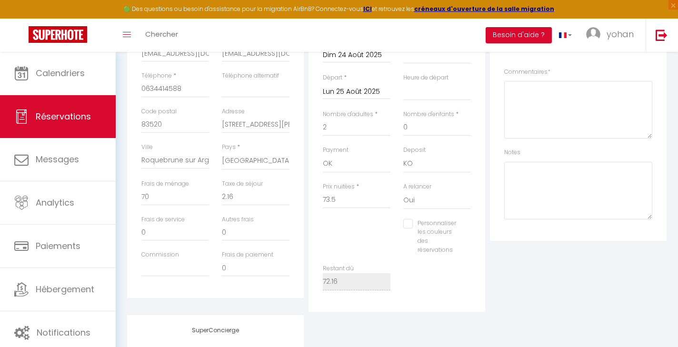
click at [166, 189] on input "70" at bounding box center [175, 197] width 68 height 17
click at [166, 182] on label "Frais de ménage" at bounding box center [165, 183] width 48 height 9
click at [166, 189] on input "70" at bounding box center [175, 197] width 68 height 17
click at [166, 182] on label "Frais de ménage" at bounding box center [165, 183] width 48 height 9
click at [166, 189] on input "70" at bounding box center [175, 197] width 68 height 17
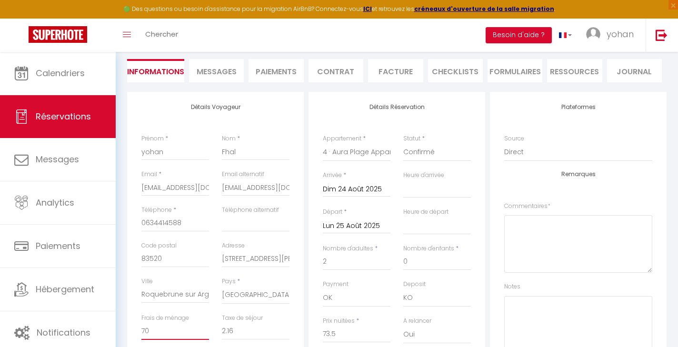
scroll to position [0, 0]
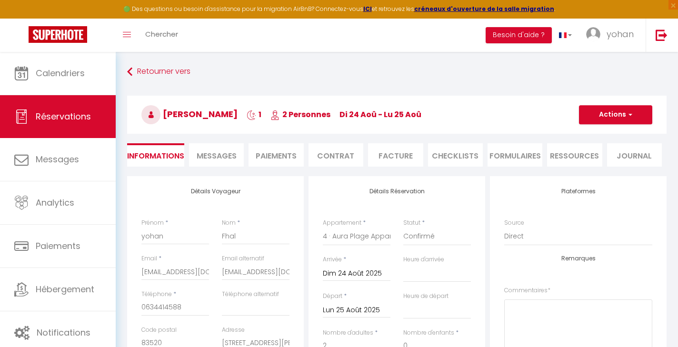
click at [266, 152] on li "Paiements" at bounding box center [276, 154] width 55 height 23
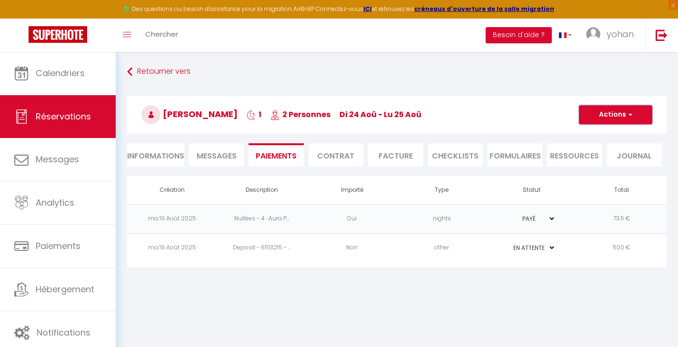
click at [610, 116] on button "Actions" at bounding box center [615, 114] width 73 height 19
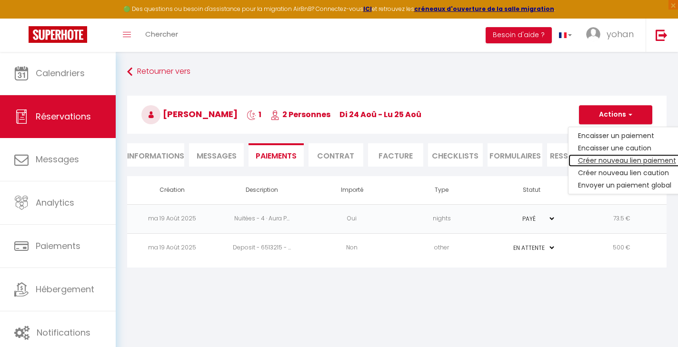
click at [610, 160] on link "Créer nouveau lien paiement" at bounding box center [626, 160] width 117 height 12
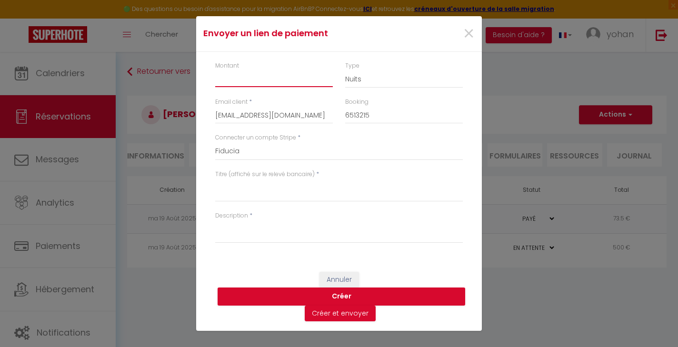
click at [260, 83] on input "Montant" at bounding box center [274, 78] width 118 height 17
type input "70"
click at [373, 82] on select "Nuits Frais de ménage Taxe de séjour Autre" at bounding box center [404, 79] width 118 height 18
click at [339, 299] on button "Créer" at bounding box center [342, 297] width 248 height 18
click at [269, 196] on textarea "Titre (affiché sur le relevé bancaire)" at bounding box center [339, 190] width 248 height 23
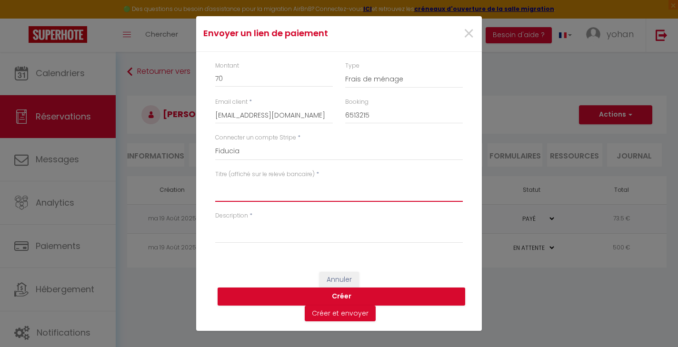
click at [269, 198] on textarea "Titre (affiché sur le relevé bancaire)" at bounding box center [339, 190] width 248 height 23
click at [218, 196] on textarea "Titre (affiché sur le relevé bancaire)" at bounding box center [339, 190] width 248 height 23
drag, startPoint x: 315, startPoint y: 38, endPoint x: 367, endPoint y: 39, distance: 51.9
click at [367, 38] on h4 "Envoyer un lien de paiement" at bounding box center [291, 33] width 177 height 13
click at [469, 34] on span "×" at bounding box center [469, 34] width 12 height 29
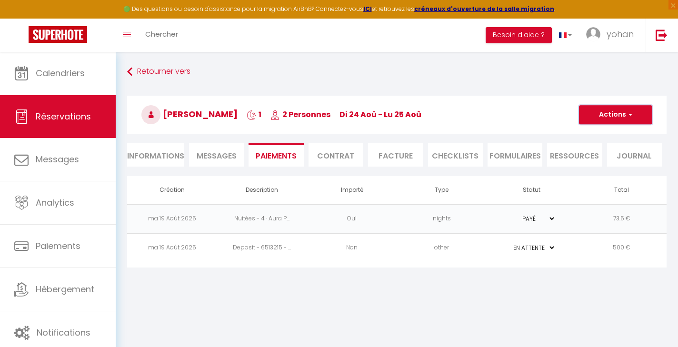
click at [616, 113] on button "Actions" at bounding box center [615, 114] width 73 height 19
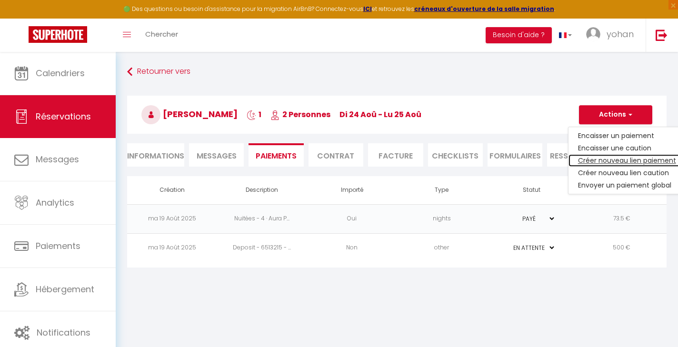
click at [614, 158] on link "Créer nouveau lien paiement" at bounding box center [626, 160] width 117 height 12
select select "nights"
type input "[EMAIL_ADDRESS][DOMAIN_NAME]"
type input "6513215"
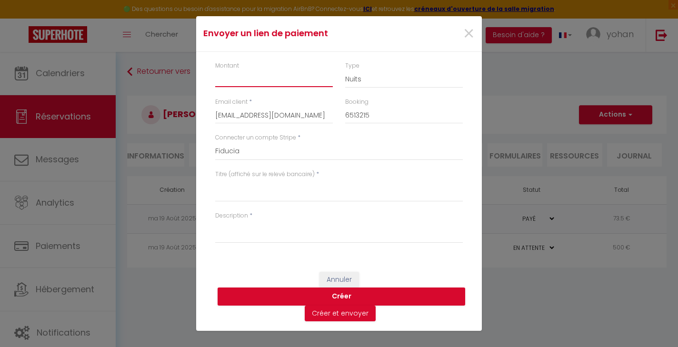
click at [242, 82] on input "Montant" at bounding box center [274, 78] width 118 height 17
type input "70"
click at [363, 78] on select "Nuits Frais de ménage Taxe de séjour Autre" at bounding box center [404, 79] width 118 height 18
select select "cleaning"
click at [273, 193] on textarea "Titre (affiché sur le relevé bancaire)" at bounding box center [339, 190] width 248 height 23
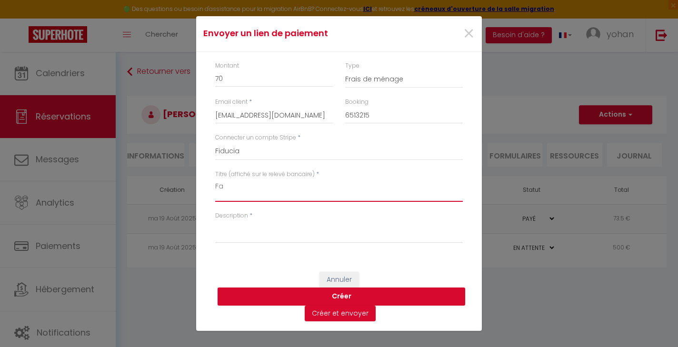
type textarea "F"
click at [246, 189] on textarea "Titre (affiché sur le relevé bancaire)" at bounding box center [339, 190] width 248 height 23
click at [222, 184] on textarea "Titre (affiché sur le relevé bancaire)" at bounding box center [339, 190] width 248 height 23
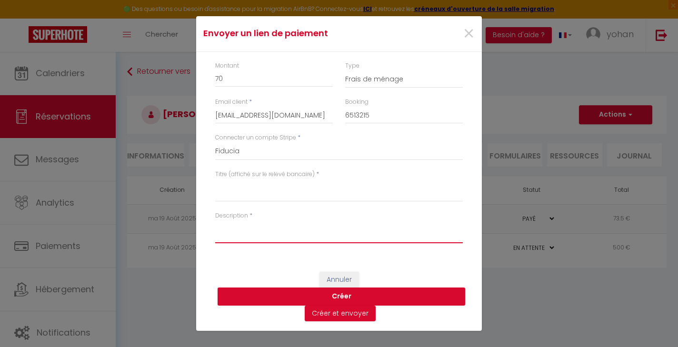
click at [248, 237] on textarea "Description" at bounding box center [339, 231] width 248 height 23
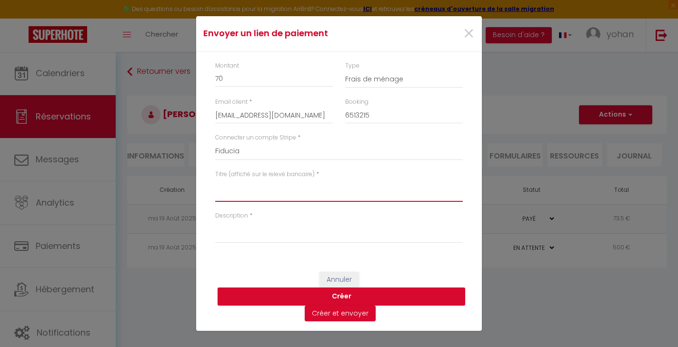
click at [242, 195] on textarea "Titre (affiché sur le relevé bancaire)" at bounding box center [339, 190] width 248 height 23
type textarea "Facture"
click at [340, 293] on button "Créer" at bounding box center [342, 297] width 248 height 18
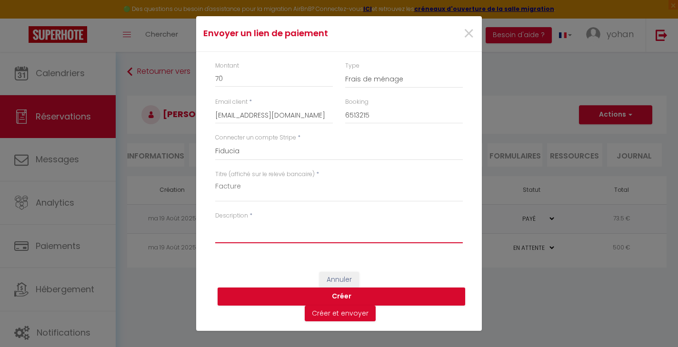
click at [278, 239] on textarea "Description" at bounding box center [339, 231] width 248 height 23
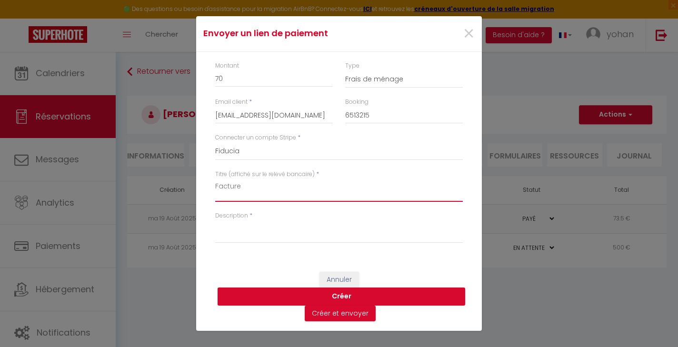
click at [232, 188] on textarea "Facture" at bounding box center [339, 190] width 248 height 23
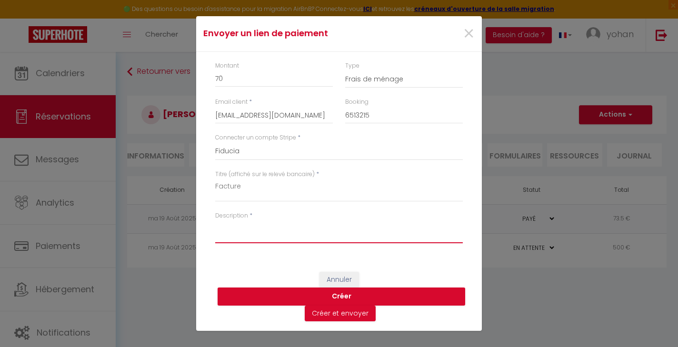
click at [239, 225] on textarea "Description" at bounding box center [339, 231] width 248 height 23
paste textarea "Facture"
type textarea "Facture"
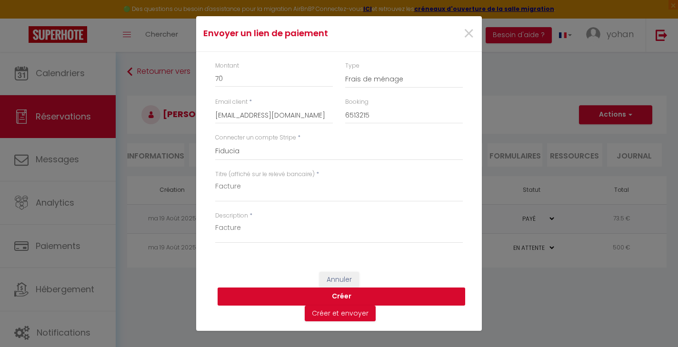
click at [343, 296] on button "Créer" at bounding box center [342, 297] width 248 height 18
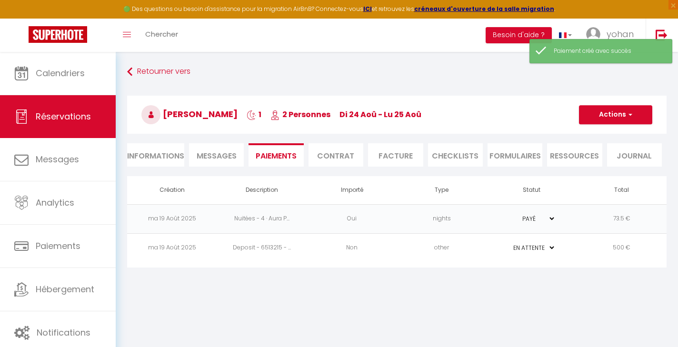
click at [338, 218] on td "Oui" at bounding box center [352, 218] width 90 height 29
select select "0"
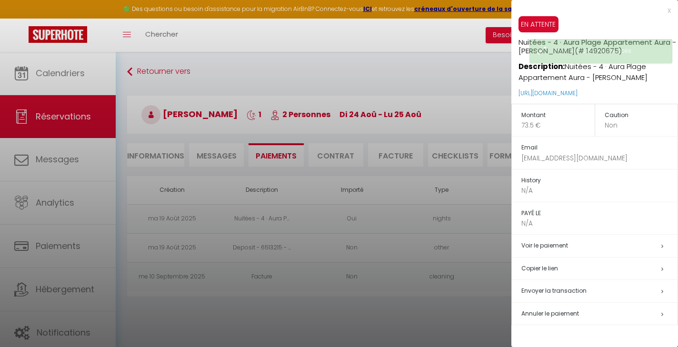
click at [365, 305] on div at bounding box center [339, 173] width 678 height 347
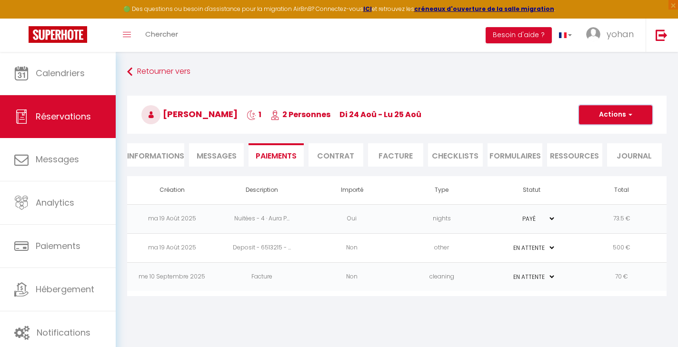
click at [614, 115] on button "Actions" at bounding box center [615, 114] width 73 height 19
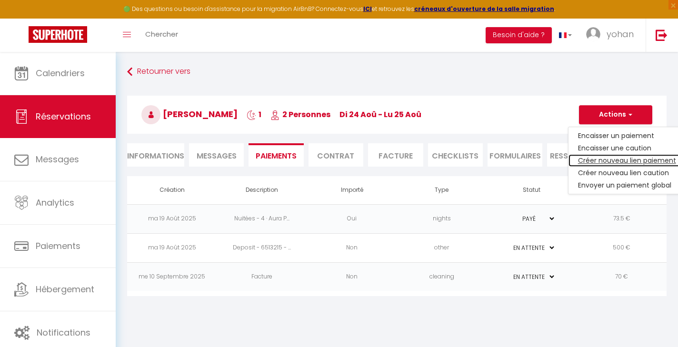
click at [610, 159] on link "Créer nouveau lien paiement" at bounding box center [626, 160] width 117 height 12
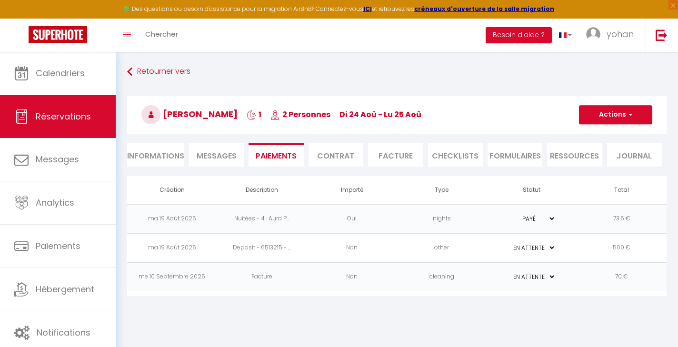
select select "nights"
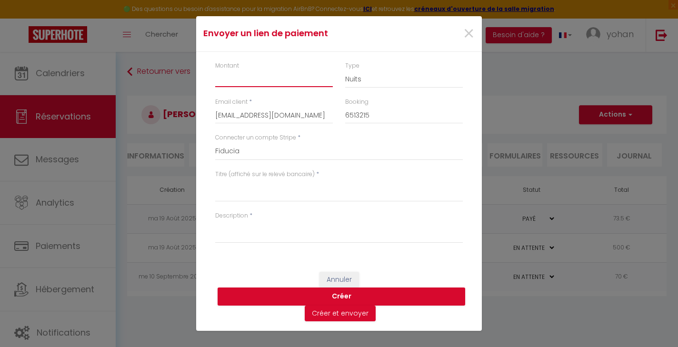
click at [236, 83] on input "Montant" at bounding box center [274, 78] width 118 height 17
type input "2,16"
click at [436, 80] on select "Nuits Frais de ménage Taxe de séjour Autre" at bounding box center [404, 79] width 118 height 18
select select "taxes"
click at [260, 197] on textarea "Titre (affiché sur le relevé bancaire)" at bounding box center [339, 190] width 248 height 23
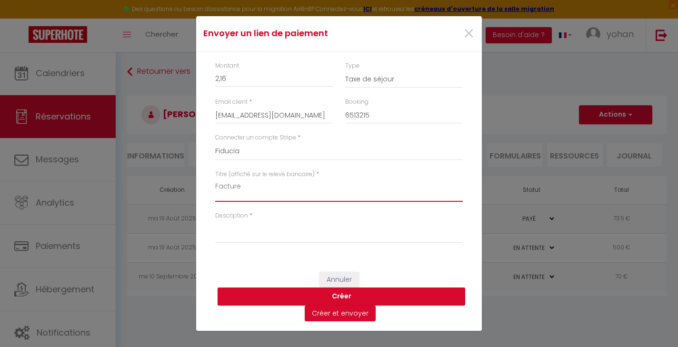
type textarea "Facture"
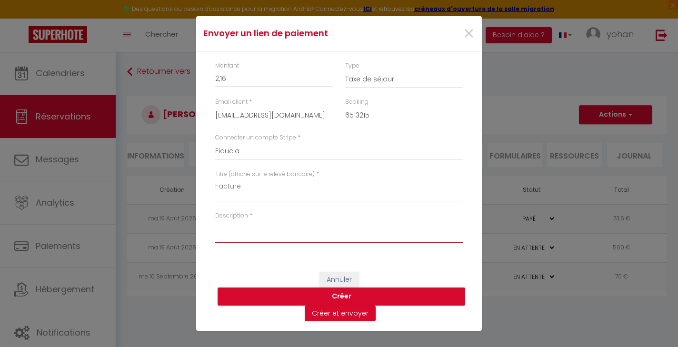
click at [244, 236] on textarea "Description" at bounding box center [339, 231] width 248 height 23
type textarea "Facture"
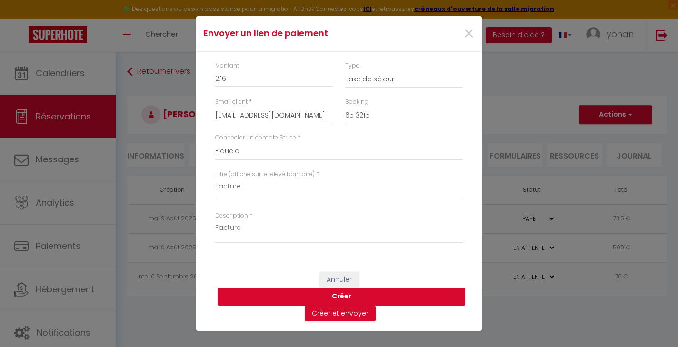
click at [323, 293] on button "Créer" at bounding box center [342, 297] width 248 height 18
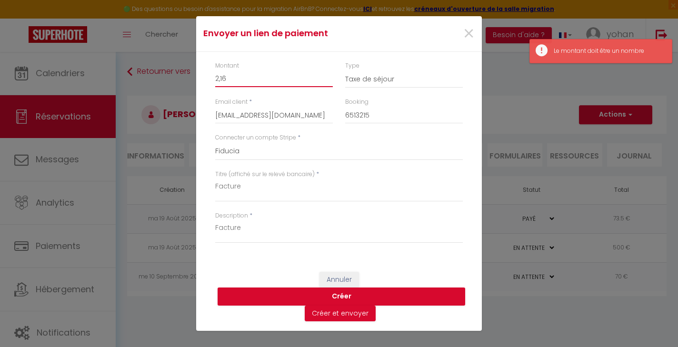
click at [260, 84] on input "2,16" at bounding box center [274, 78] width 118 height 17
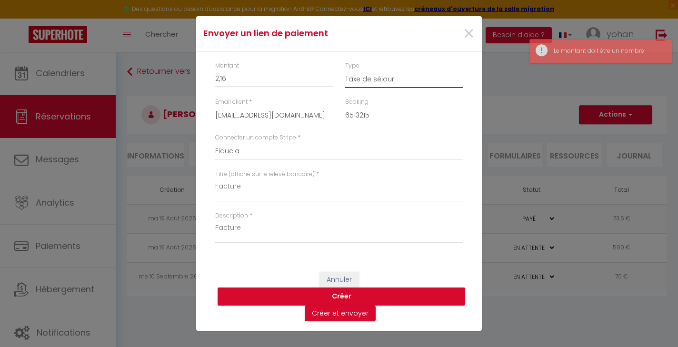
click at [357, 80] on select "Nuits Frais de ménage Taxe de séjour Autre" at bounding box center [404, 79] width 118 height 18
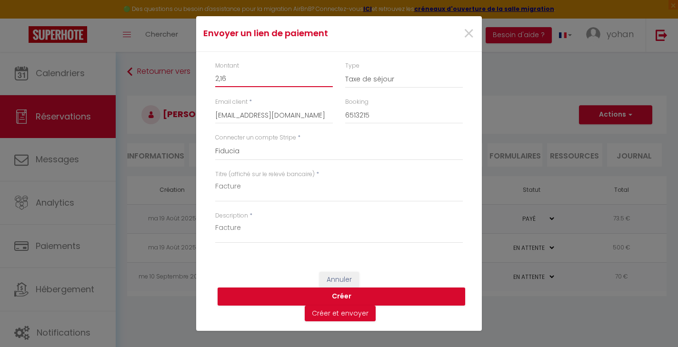
click at [289, 80] on input "2,16" at bounding box center [274, 78] width 118 height 17
type input "2,16€"
click at [343, 300] on button "Créer" at bounding box center [342, 297] width 248 height 18
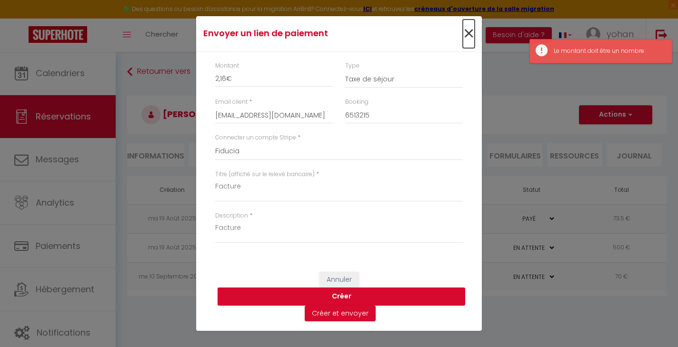
click at [466, 38] on span "×" at bounding box center [469, 34] width 12 height 29
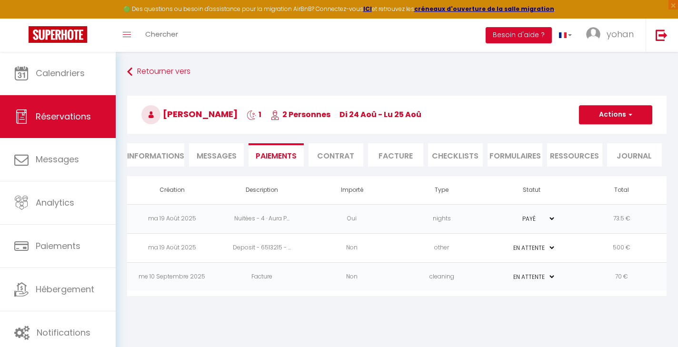
click at [535, 272] on select "PAYÉ EN ATTENTE" at bounding box center [532, 276] width 48 height 9
click at [602, 118] on button "Actions" at bounding box center [615, 114] width 73 height 19
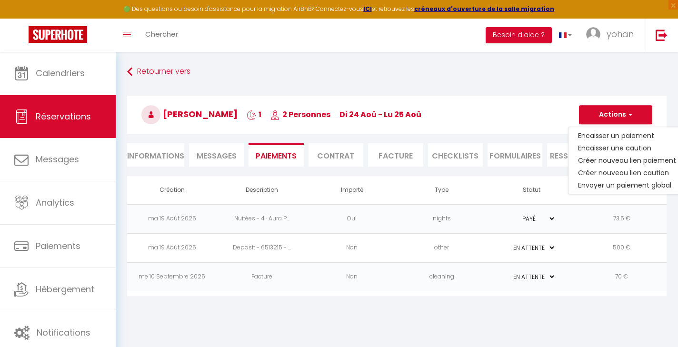
click at [275, 307] on body "🟢 Des questions ou besoin d'assistance pour la migration AirBnB? Connectez-vous…" at bounding box center [339, 225] width 678 height 347
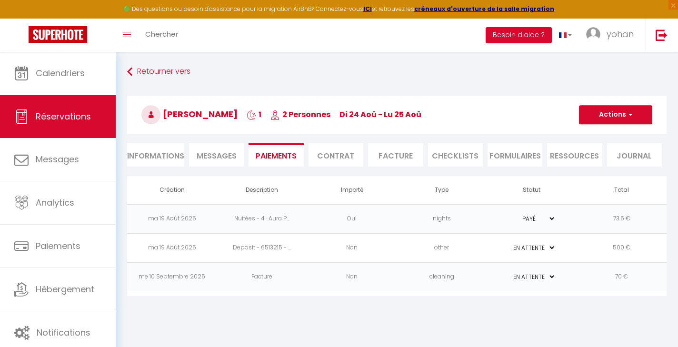
click at [265, 276] on td "Facture" at bounding box center [262, 276] width 90 height 29
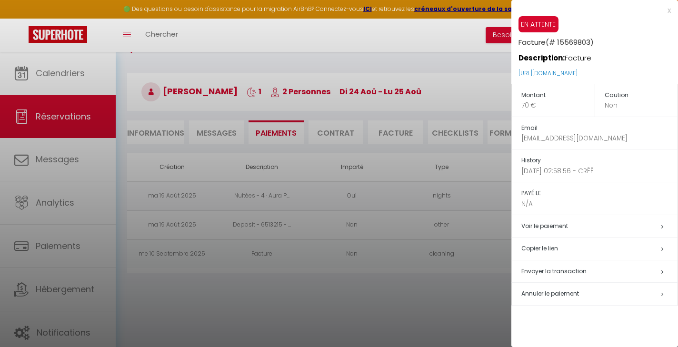
scroll to position [52, 0]
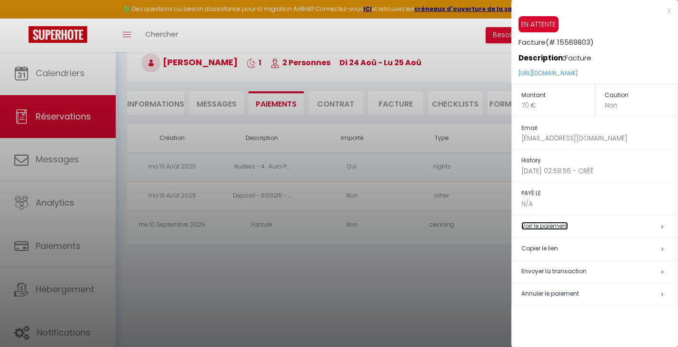
click at [562, 226] on link "Voir le paiement" at bounding box center [544, 226] width 47 height 8
click at [475, 278] on div at bounding box center [339, 173] width 678 height 347
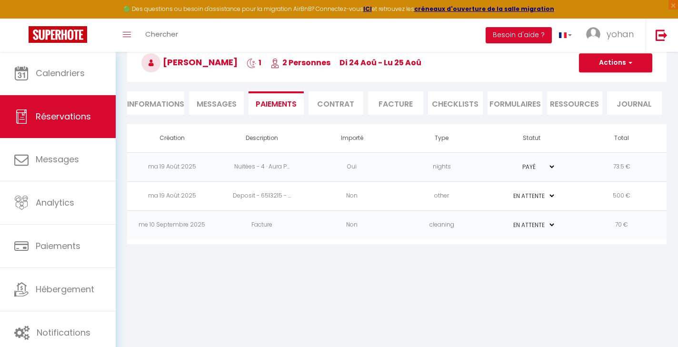
click at [379, 224] on td "Non" at bounding box center [352, 224] width 90 height 29
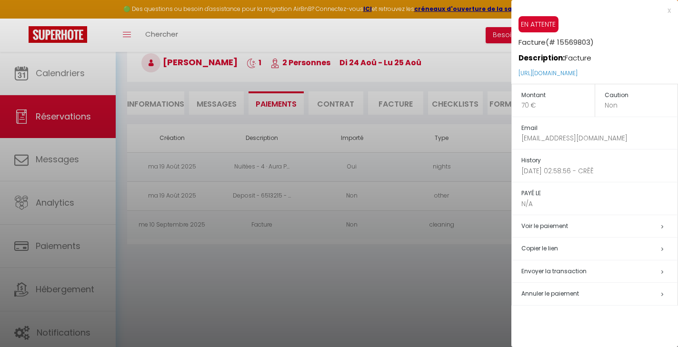
click at [423, 271] on div at bounding box center [339, 173] width 678 height 347
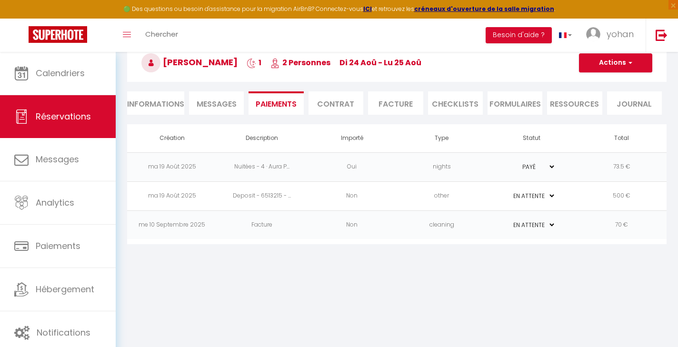
click at [594, 226] on td "70 €" at bounding box center [622, 224] width 90 height 29
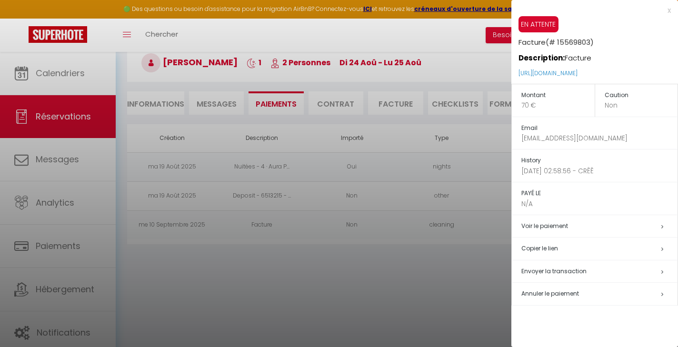
click at [552, 295] on span "Annuler le paiement" at bounding box center [550, 293] width 58 height 8
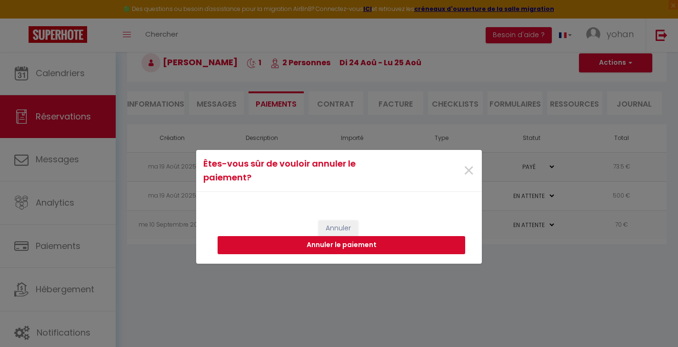
click at [341, 242] on button "Annuler le paiement" at bounding box center [342, 245] width 248 height 18
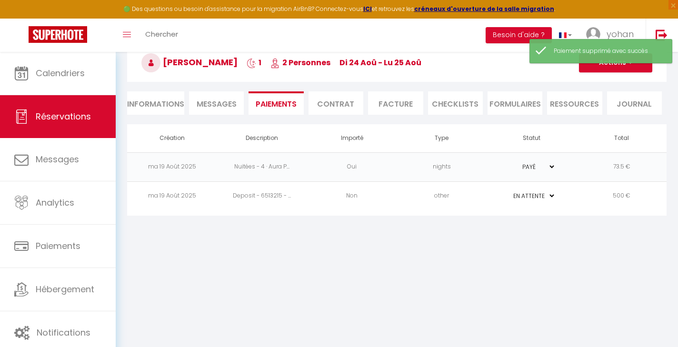
click at [633, 109] on li "Journal" at bounding box center [634, 102] width 55 height 23
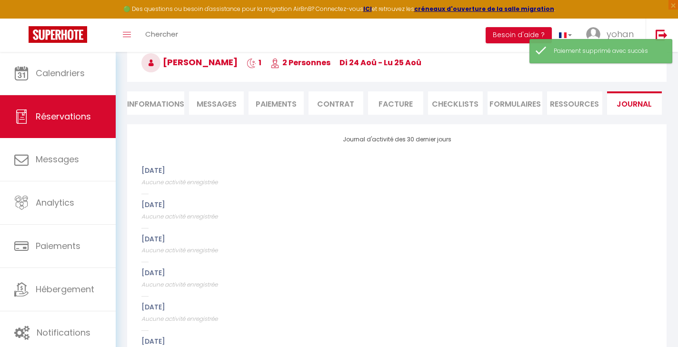
click at [390, 101] on li "Facture" at bounding box center [395, 102] width 55 height 23
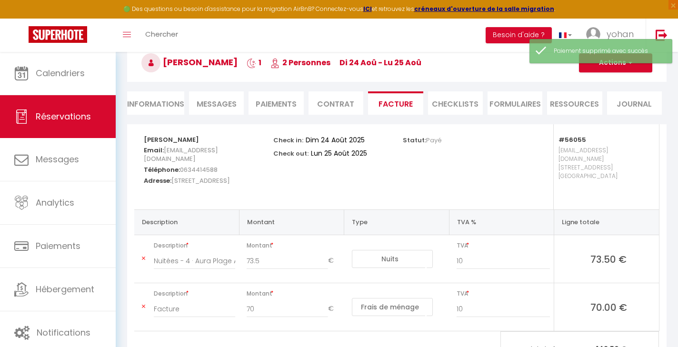
click at [287, 100] on li "Paiements" at bounding box center [276, 102] width 55 height 23
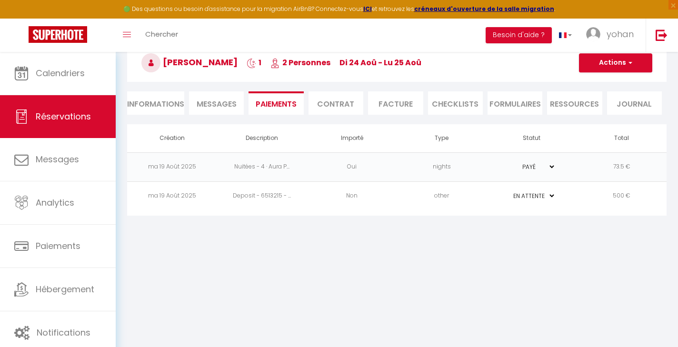
click at [638, 102] on li "Journal" at bounding box center [634, 102] width 55 height 23
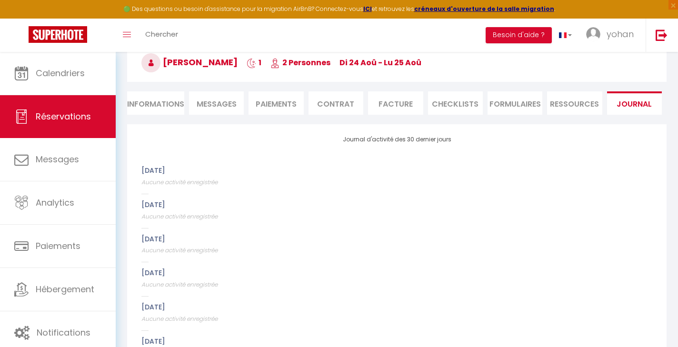
click at [271, 108] on li "Paiements" at bounding box center [276, 102] width 55 height 23
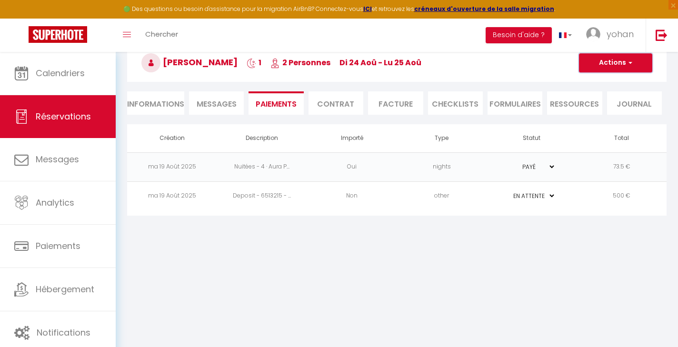
click at [597, 63] on button "Actions" at bounding box center [615, 62] width 73 height 19
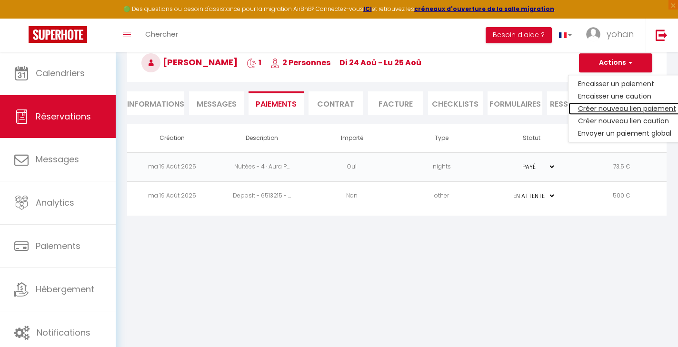
click at [598, 108] on link "Créer nouveau lien paiement" at bounding box center [626, 108] width 117 height 12
select select "nights"
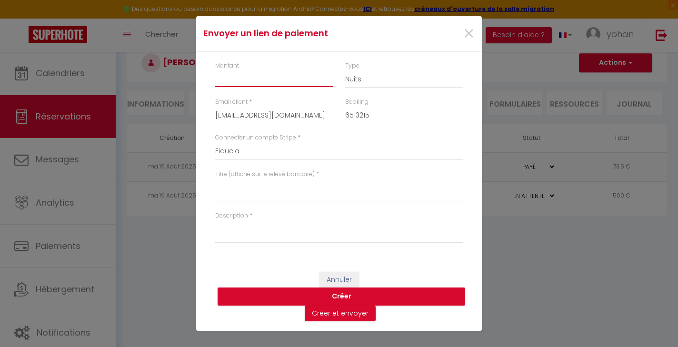
click at [229, 81] on input "Montant" at bounding box center [274, 78] width 118 height 17
type input "70"
click at [374, 79] on select "Nuits Frais de ménage Taxe de séjour Autre" at bounding box center [404, 79] width 118 height 18
select select "cleaning"
click at [279, 198] on textarea "Titre (affiché sur le relevé bancaire)" at bounding box center [339, 190] width 248 height 23
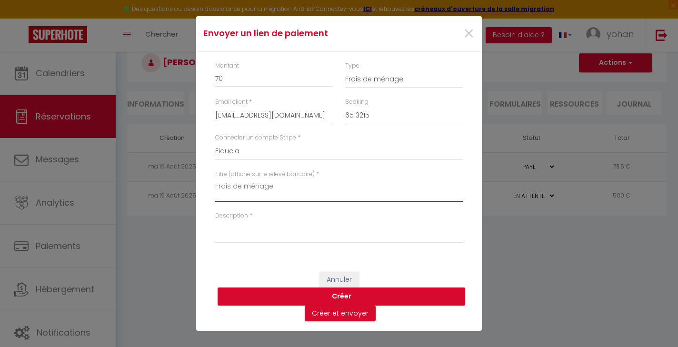
click at [246, 190] on textarea "Frais de ménage" at bounding box center [339, 190] width 248 height 23
type textarea "Frais de ménage"
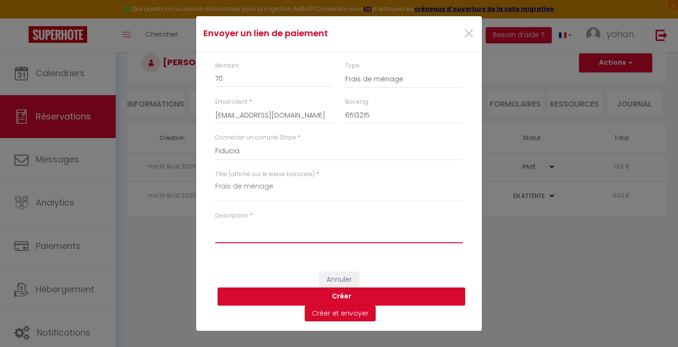
click at [236, 232] on textarea "Description" at bounding box center [339, 231] width 248 height 23
paste textarea "Frais de ménage"
type textarea "Frais de ménage"
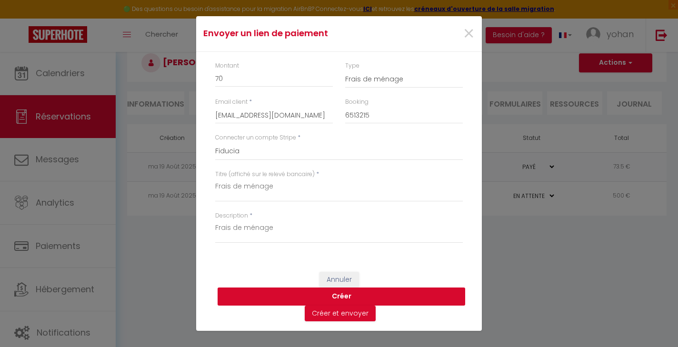
click at [340, 297] on button "Créer" at bounding box center [342, 297] width 248 height 18
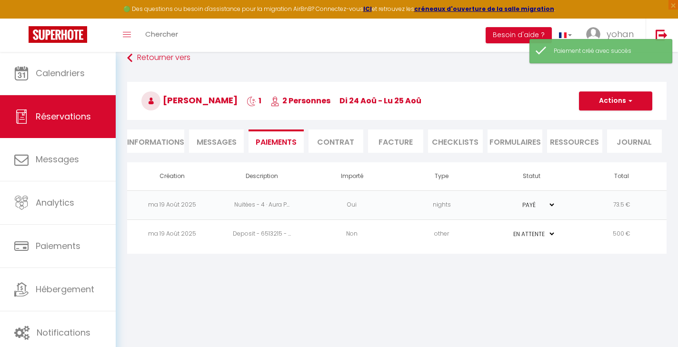
select select "0"
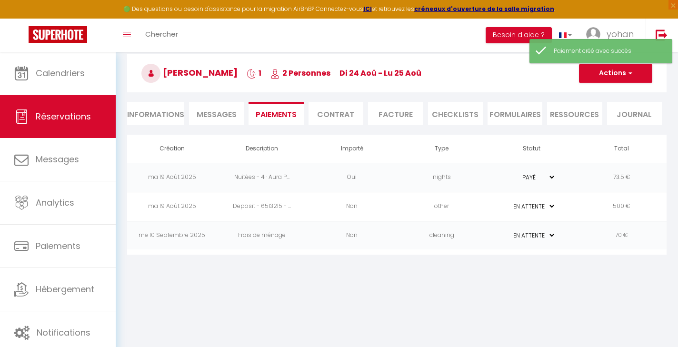
scroll to position [52, 0]
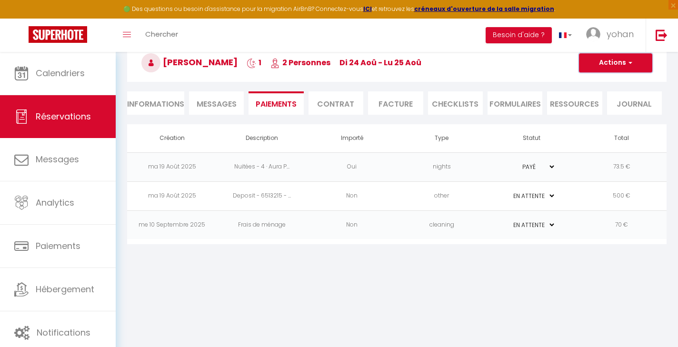
click at [612, 64] on button "Actions" at bounding box center [615, 62] width 73 height 19
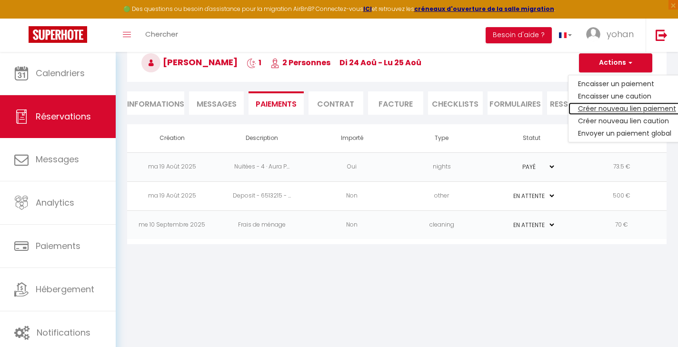
click at [605, 106] on link "Créer nouveau lien paiement" at bounding box center [626, 108] width 117 height 12
select select "nights"
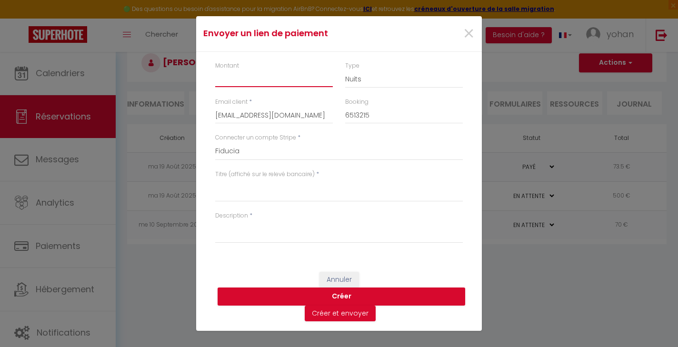
click at [292, 86] on input "Montant" at bounding box center [274, 78] width 118 height 17
click at [352, 78] on select "Nuits Frais de ménage Taxe de séjour Autre" at bounding box center [404, 79] width 118 height 18
select select "taxes"
click at [288, 81] on input "Montant" at bounding box center [274, 78] width 118 height 17
type input "2,16"
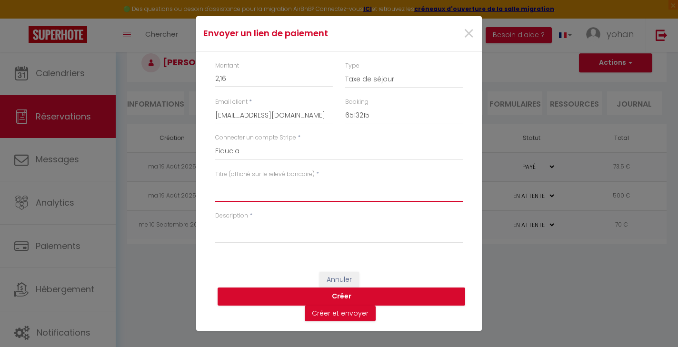
click at [247, 193] on textarea "Titre (affiché sur le relevé bancaire)" at bounding box center [339, 190] width 248 height 23
click at [372, 79] on select "Nuits Frais de ménage Taxe de séjour Autre" at bounding box center [404, 79] width 118 height 18
click at [245, 196] on textarea "Titre (affiché sur le relevé bancaire)" at bounding box center [339, 190] width 248 height 23
click at [236, 185] on textarea "Taxe de séjoiur" at bounding box center [339, 190] width 248 height 23
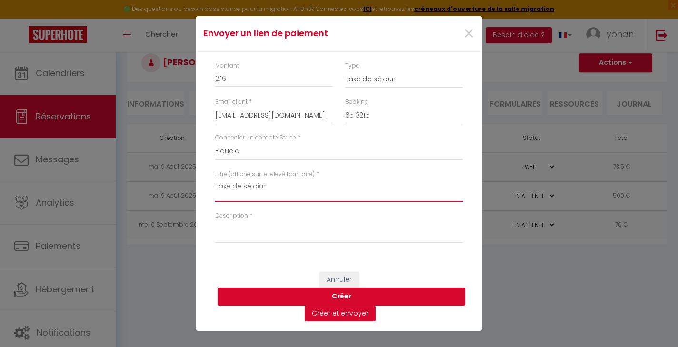
click at [236, 185] on textarea "Taxe de séjoiur" at bounding box center [339, 190] width 248 height 23
type textarea "Taxe de séjoiur"
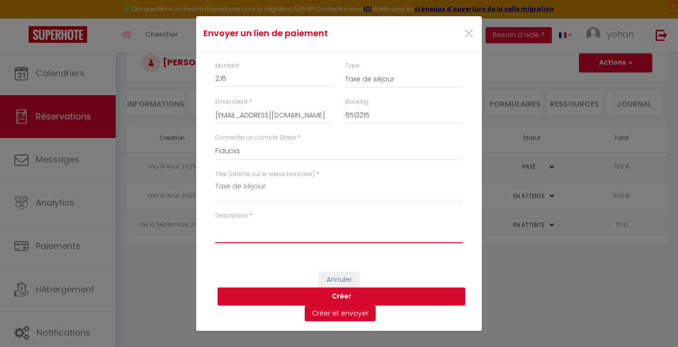
click at [237, 231] on textarea "Description" at bounding box center [339, 231] width 248 height 23
paste textarea "Taxe de séjoiur"
type textarea "Taxe de séjoiur"
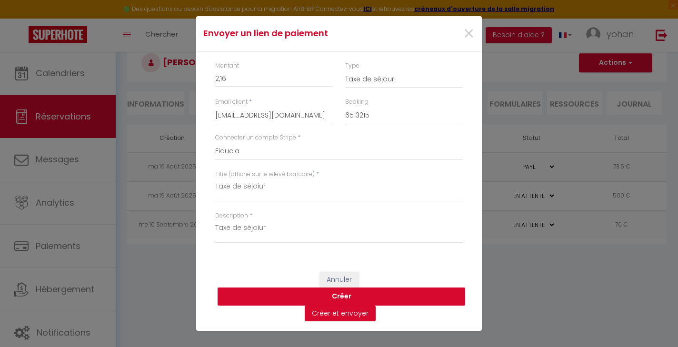
click at [333, 294] on button "Créer" at bounding box center [342, 297] width 248 height 18
click at [229, 82] on input "2,16" at bounding box center [274, 78] width 118 height 17
click at [257, 187] on textarea "Taxe de séjoiur" at bounding box center [339, 190] width 248 height 23
type textarea "Taxe de séjour"
click at [258, 231] on textarea "Taxe de séjoiur" at bounding box center [339, 231] width 248 height 23
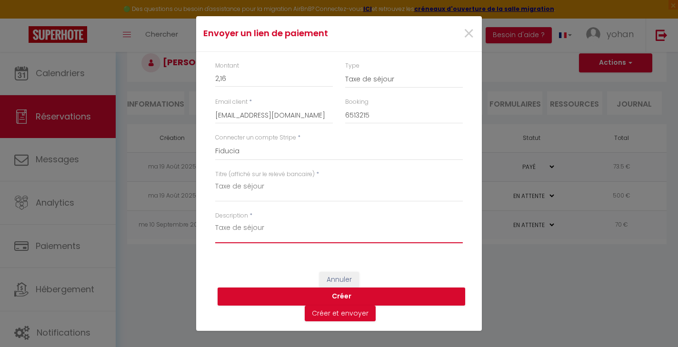
type textarea "Taxe de séjour"
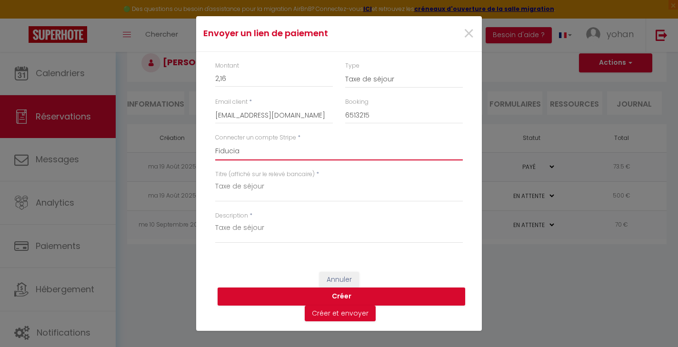
click at [268, 149] on select "Fiducia" at bounding box center [339, 151] width 248 height 18
click at [242, 79] on input "2,16" at bounding box center [274, 78] width 118 height 17
type input "2"
click at [343, 298] on button "Créer" at bounding box center [342, 297] width 248 height 18
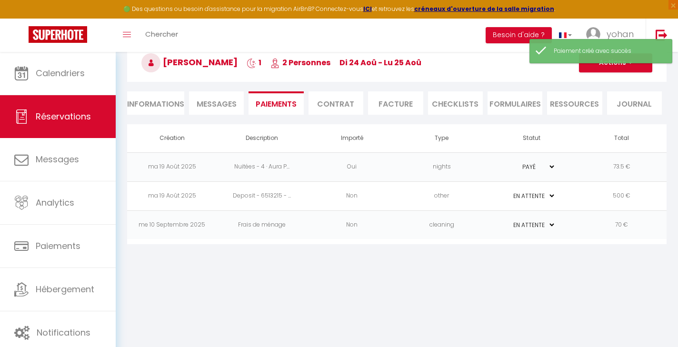
select select "0"
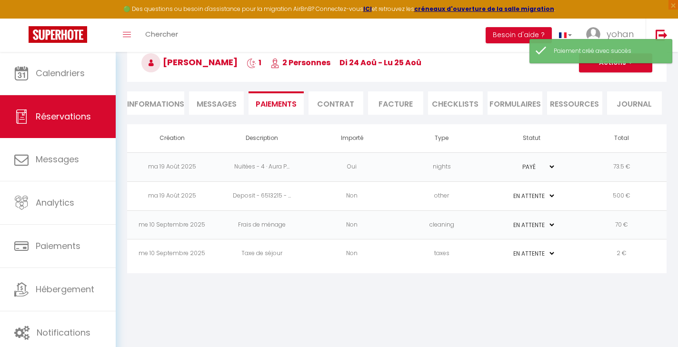
click at [361, 251] on td "Non" at bounding box center [352, 253] width 90 height 29
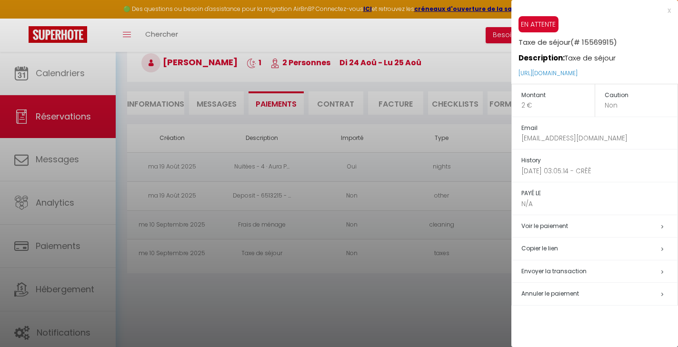
click at [531, 102] on p "2 €" at bounding box center [557, 105] width 73 height 10
click at [526, 106] on p "2 €" at bounding box center [557, 105] width 73 height 10
click at [540, 223] on link "Voir le paiement" at bounding box center [544, 226] width 47 height 8
click at [565, 75] on link "https://superhote.com/applink/p/tYvbIn5A" at bounding box center [547, 73] width 59 height 8
click at [464, 283] on div at bounding box center [339, 173] width 678 height 347
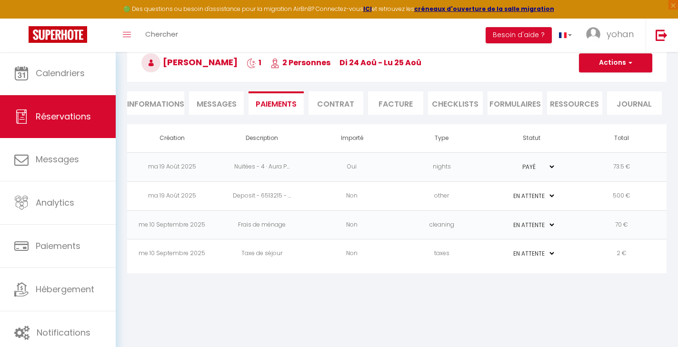
click at [622, 252] on td "2 €" at bounding box center [622, 253] width 90 height 29
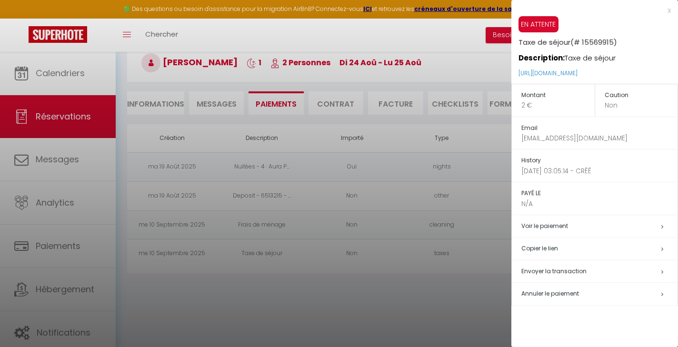
click at [423, 294] on div at bounding box center [339, 173] width 678 height 347
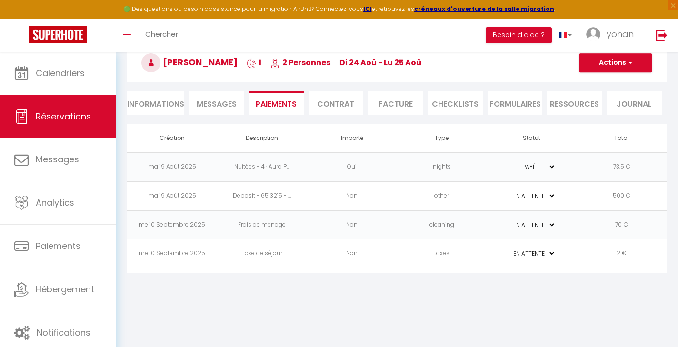
click at [404, 105] on li "Facture" at bounding box center [395, 102] width 55 height 23
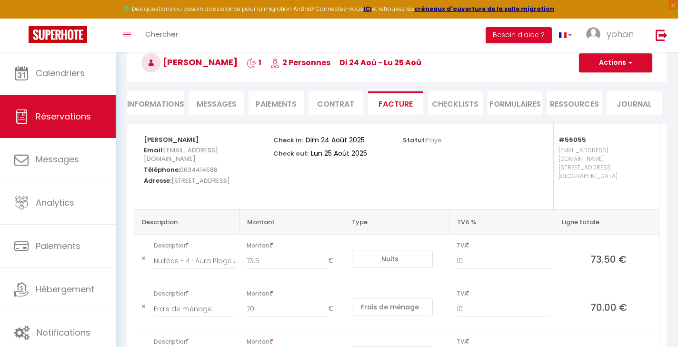
scroll to position [149, 0]
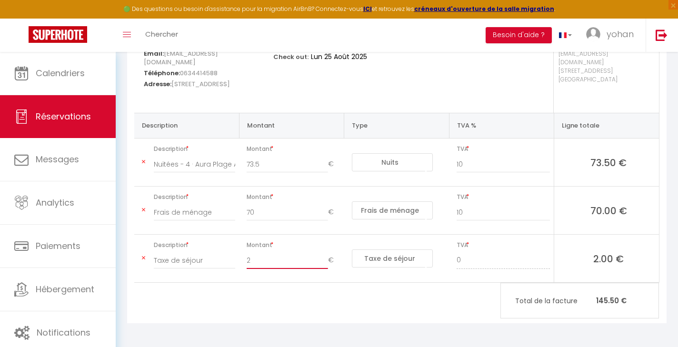
click at [279, 266] on input "2" at bounding box center [287, 260] width 81 height 17
type input "2.16"
click at [401, 307] on div "yohan Fhal Email: conciergerie.sunservice@gmail.com Téléphone: 0634414588 Adres…" at bounding box center [396, 176] width 539 height 296
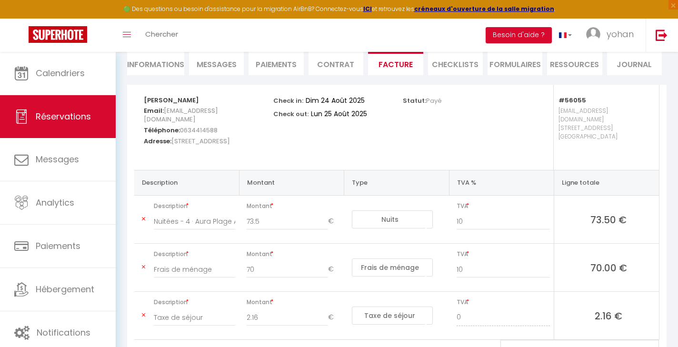
scroll to position [58, 0]
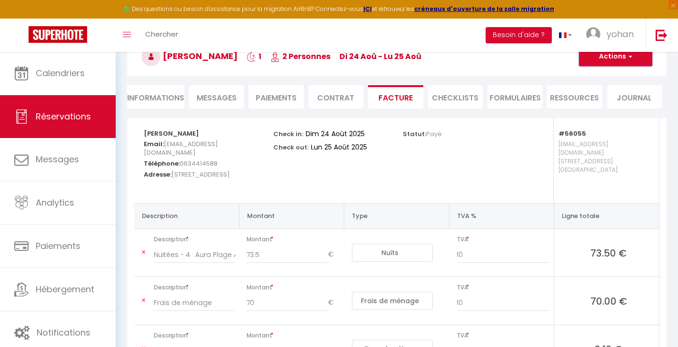
click at [618, 63] on button "Actions" at bounding box center [615, 56] width 73 height 19
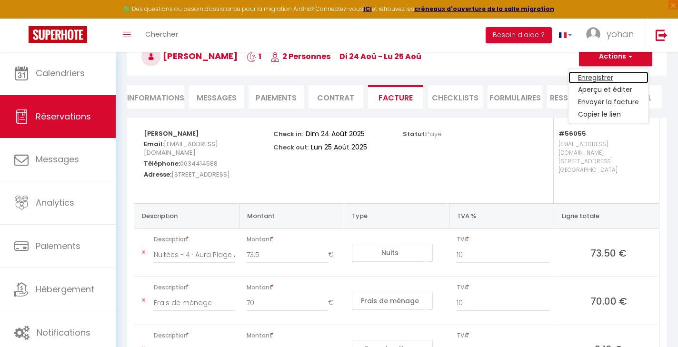
click at [615, 76] on link "Enregistrer" at bounding box center [608, 77] width 80 height 12
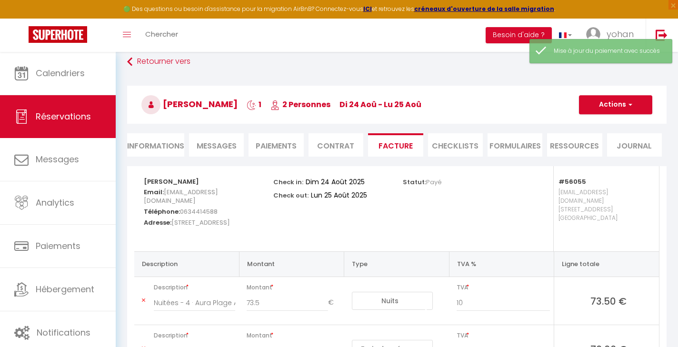
scroll to position [0, 0]
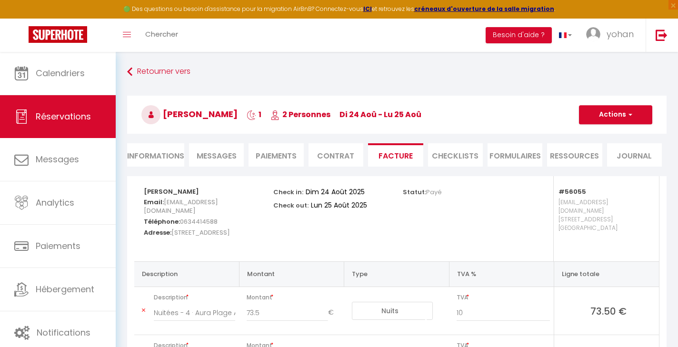
click at [269, 155] on li "Paiements" at bounding box center [276, 154] width 55 height 23
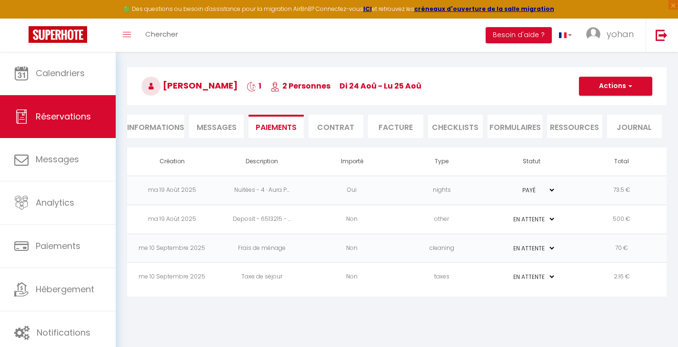
scroll to position [52, 0]
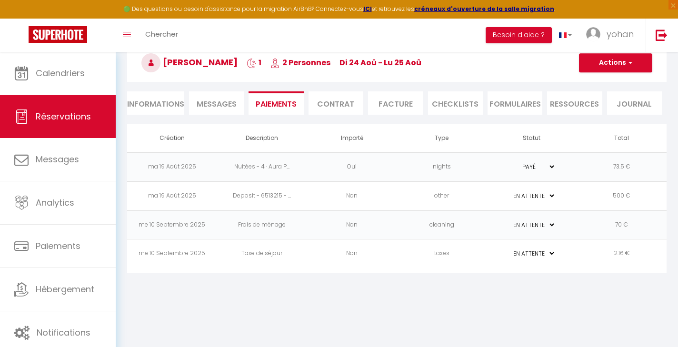
click at [405, 103] on li "Facture" at bounding box center [395, 102] width 55 height 23
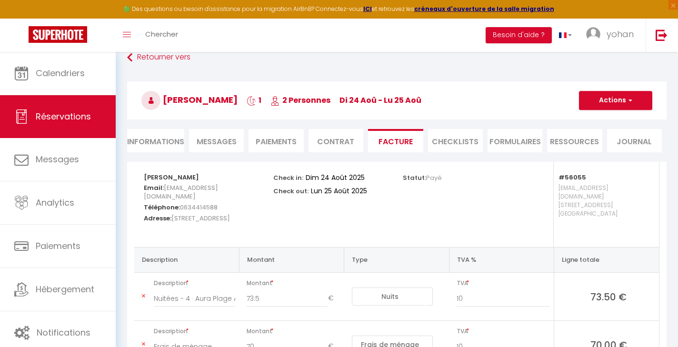
scroll to position [7, 0]
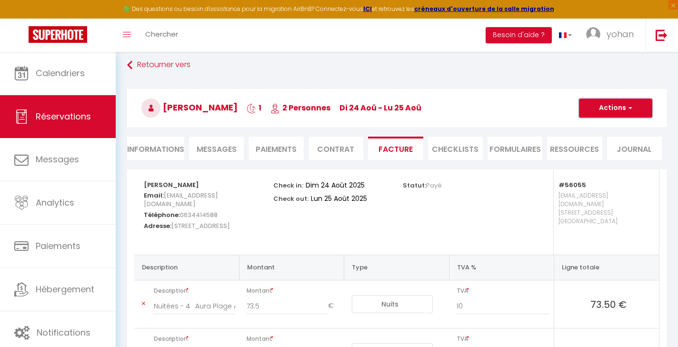
click at [616, 107] on button "Actions" at bounding box center [615, 108] width 73 height 19
click at [596, 154] on link "Envoyer la facture" at bounding box center [608, 154] width 80 height 12
type input "[EMAIL_ADDRESS][DOMAIN_NAME]"
select select "fr"
type input "Votre facture 6513215 - 4 · Aura Plage Appartement Aura"
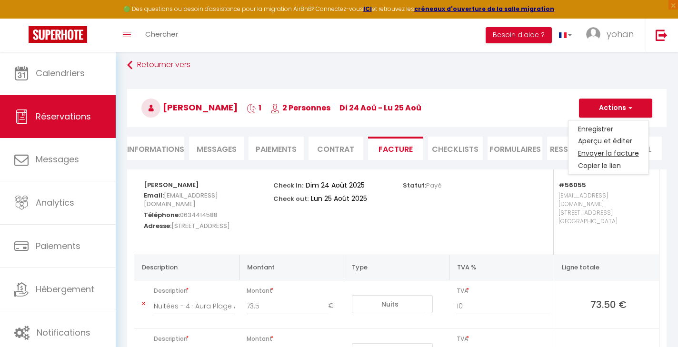
type textarea "Bonjour, Voici le lien pour télécharger votre facture : https://superhote.com/a…"
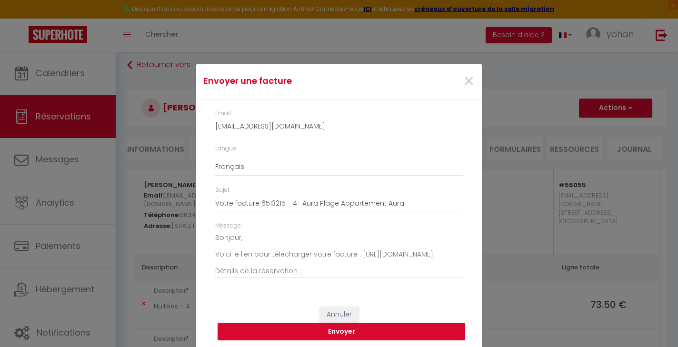
scroll to position [3, 0]
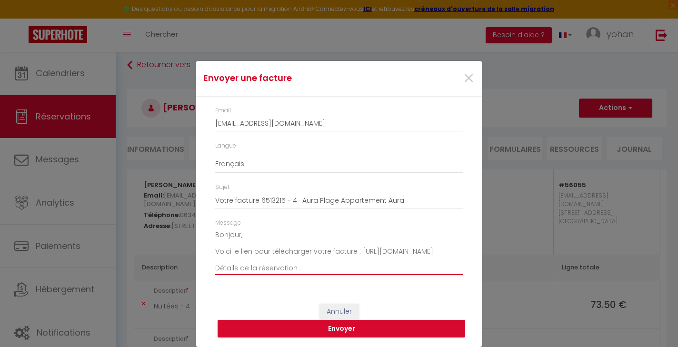
click at [265, 249] on textarea "Bonjour, Voici le lien pour télécharger votre facture : https://superhote.com/a…" at bounding box center [339, 252] width 248 height 48
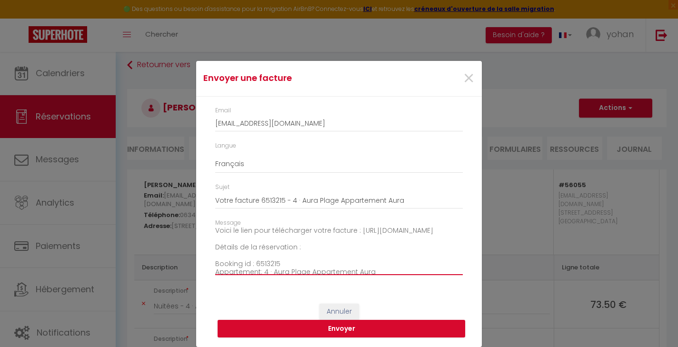
scroll to position [0, 0]
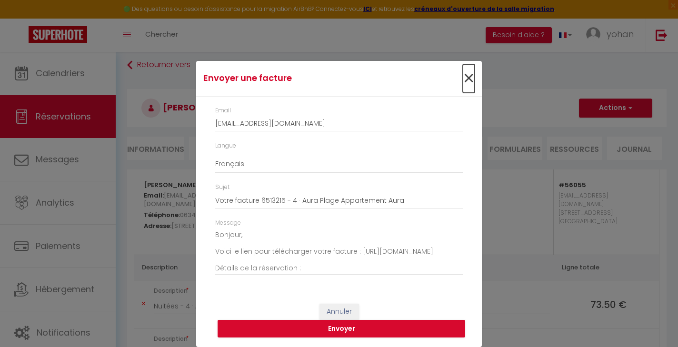
click at [468, 83] on span "×" at bounding box center [469, 78] width 12 height 29
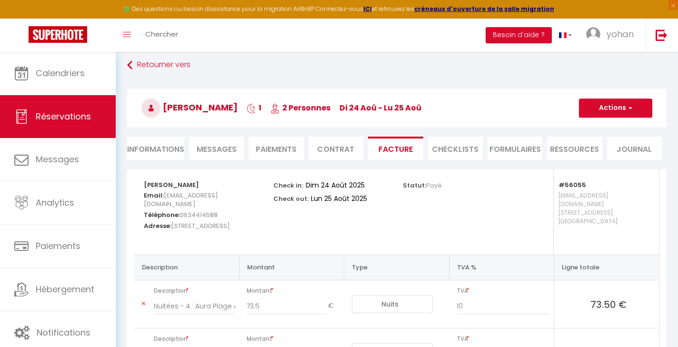
scroll to position [10, 0]
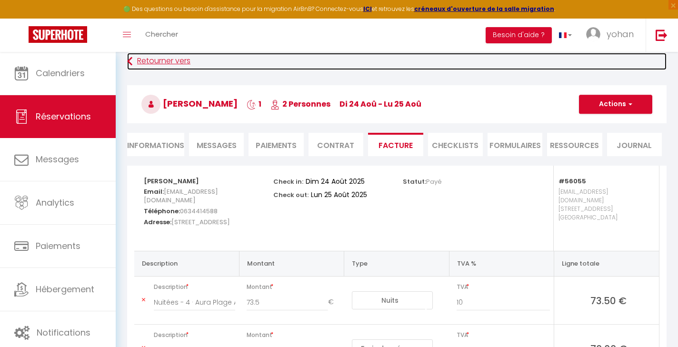
click at [150, 59] on link "Retourner vers" at bounding box center [396, 61] width 539 height 17
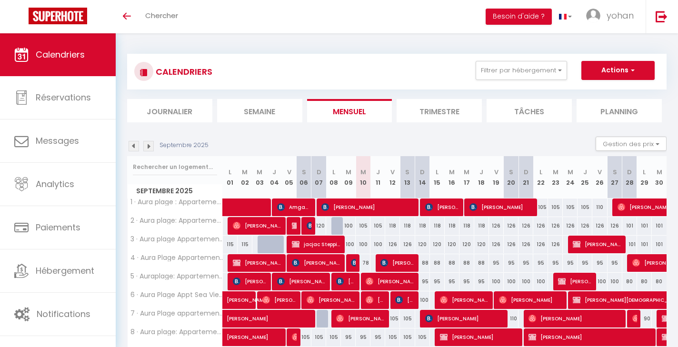
click at [135, 149] on img at bounding box center [134, 146] width 10 height 10
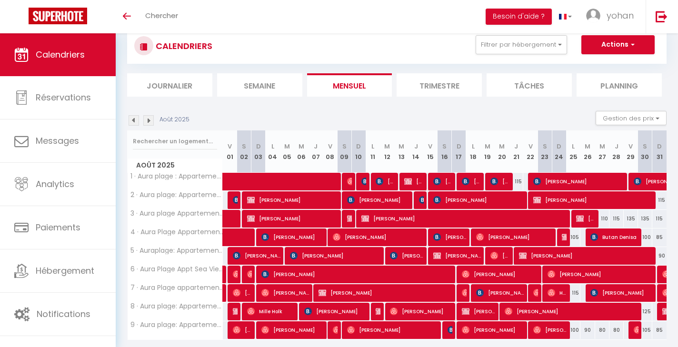
scroll to position [30, 0]
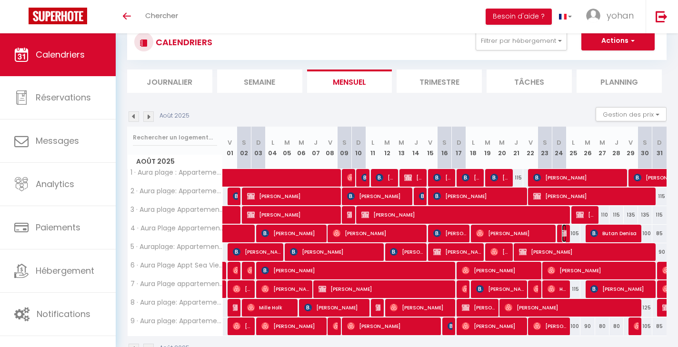
click at [563, 232] on img at bounding box center [566, 233] width 8 height 8
select select "OK"
select select "KO"
select select "0"
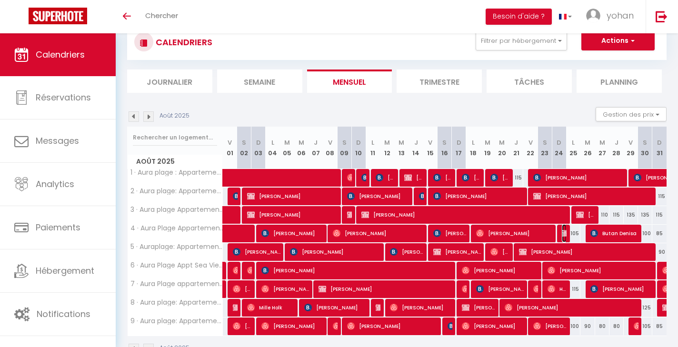
select select "1"
select select
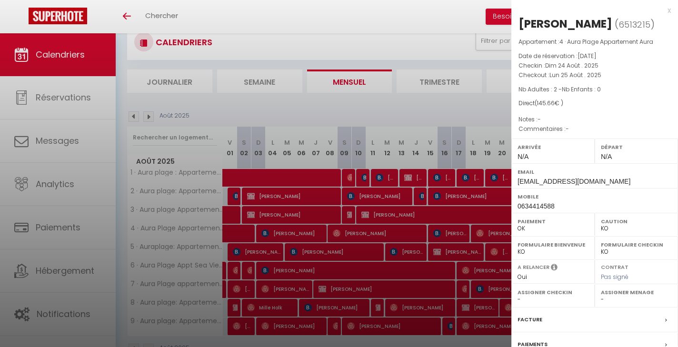
scroll to position [97, 0]
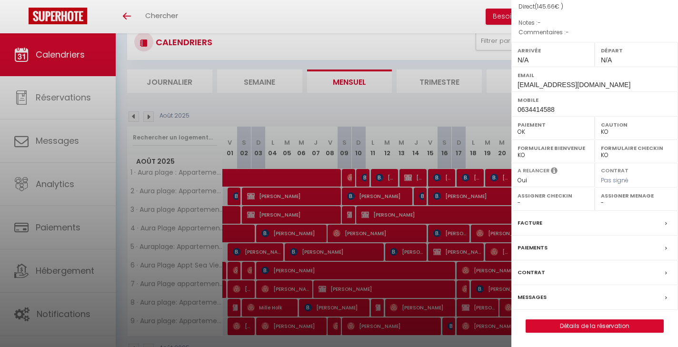
click at [532, 218] on label "Facture" at bounding box center [530, 223] width 25 height 10
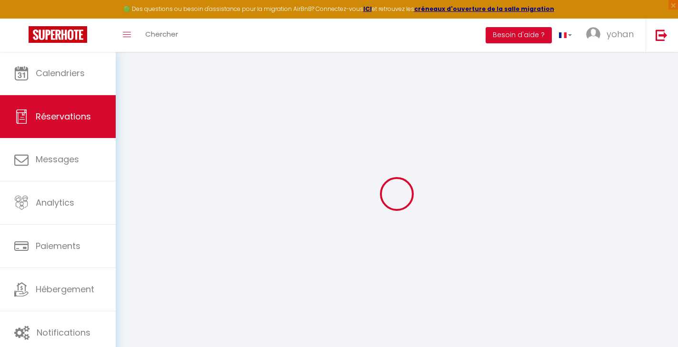
select select "cleaning"
select select
checkbox input "false"
select select
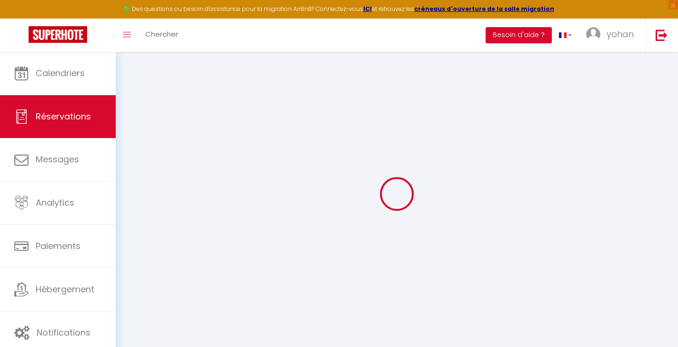
select select
checkbox input "false"
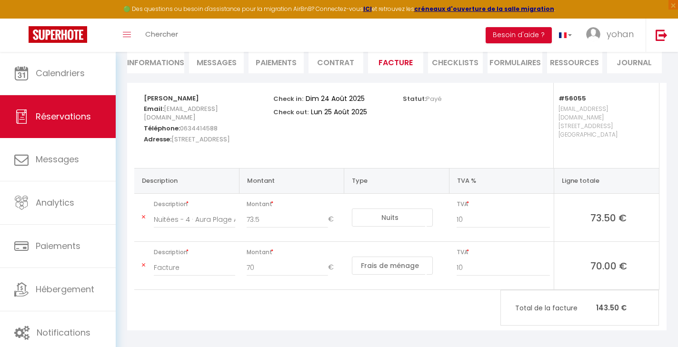
scroll to position [100, 0]
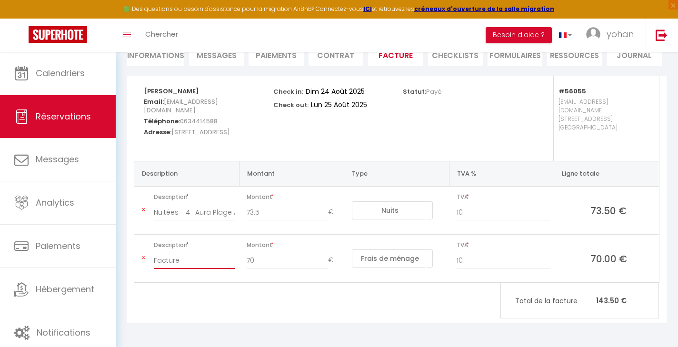
click at [173, 263] on input "Facture" at bounding box center [194, 260] width 81 height 17
click at [193, 260] on input "Facture" at bounding box center [194, 260] width 81 height 17
click at [204, 285] on div "yohan Fhal Email: conciergerie.sunservice@gmail.com Téléphone: 0634414588 Adres…" at bounding box center [396, 200] width 539 height 248
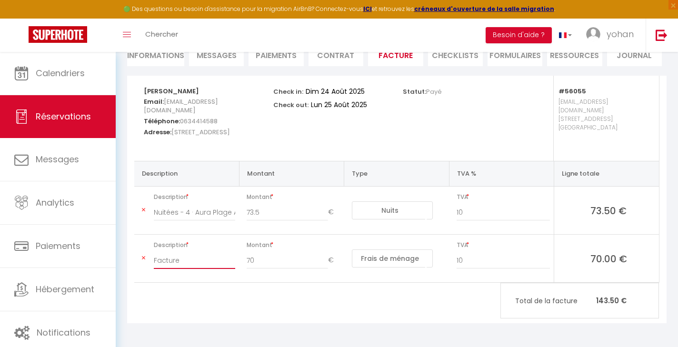
click at [188, 257] on input "Facture" at bounding box center [194, 260] width 81 height 17
type input "f"
click at [168, 262] on input "Frai de ménage" at bounding box center [194, 260] width 81 height 17
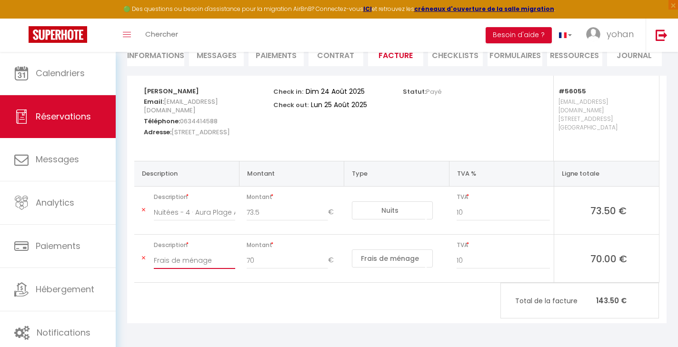
type input "Frais de ménage"
click at [249, 295] on div "yohan Fhal Email: conciergerie.sunservice@gmail.com Téléphone: 0634414588 Adres…" at bounding box center [396, 200] width 539 height 248
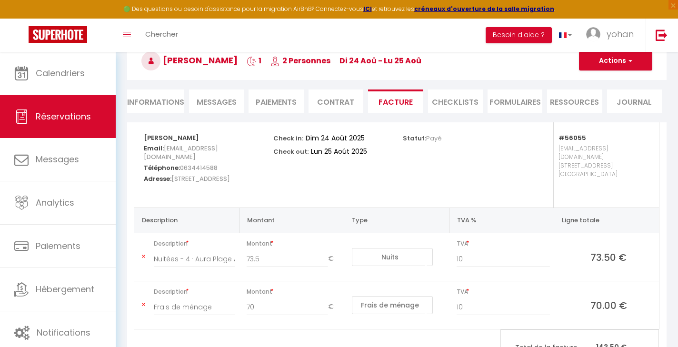
scroll to position [52, 0]
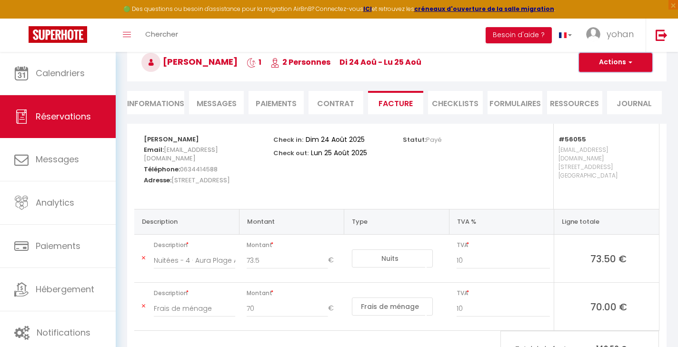
click at [612, 61] on button "Actions" at bounding box center [615, 62] width 73 height 19
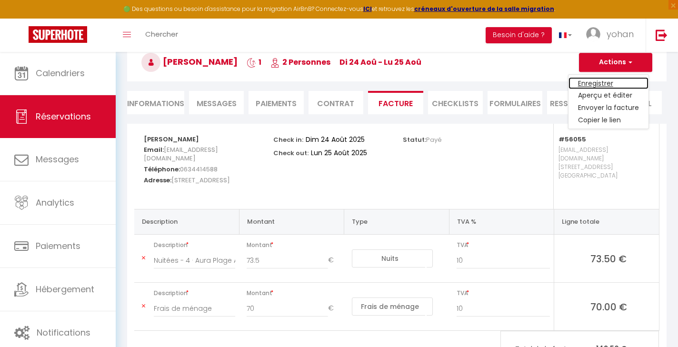
click at [608, 84] on link "Enregistrer" at bounding box center [608, 83] width 80 height 12
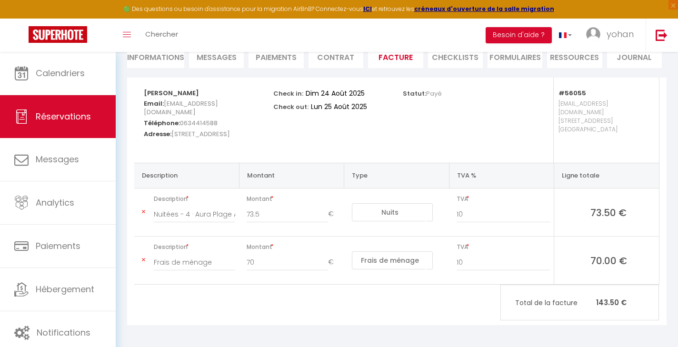
scroll to position [100, 0]
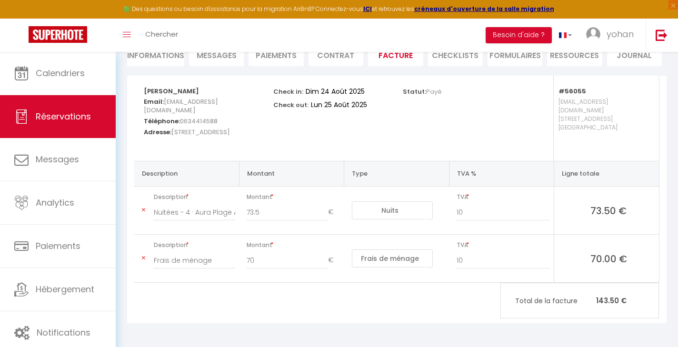
click at [381, 258] on select "Nuits Frais de ménage Taxe de séjour Autre Frais de service hôte Frais de paiem…" at bounding box center [392, 258] width 81 height 18
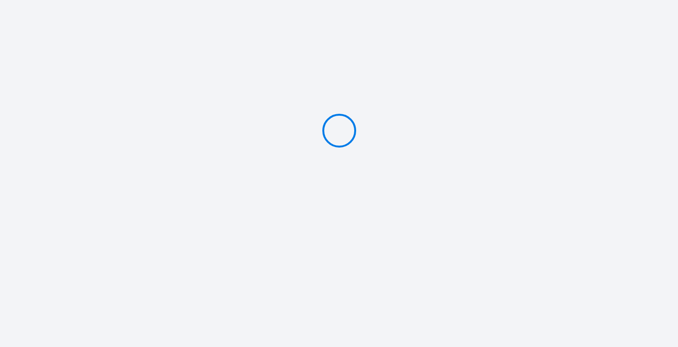
type input "PAYER 70 €"
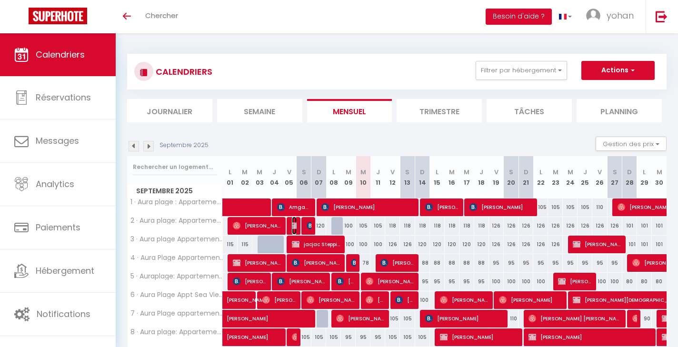
click at [293, 226] on img at bounding box center [296, 226] width 8 height 8
select select "OK"
select select "KO"
select select "0"
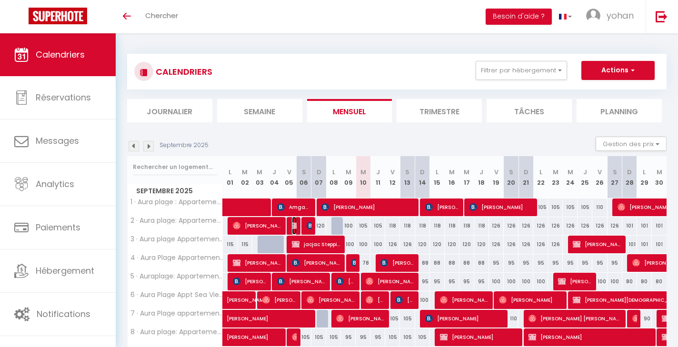
select select "1"
select select
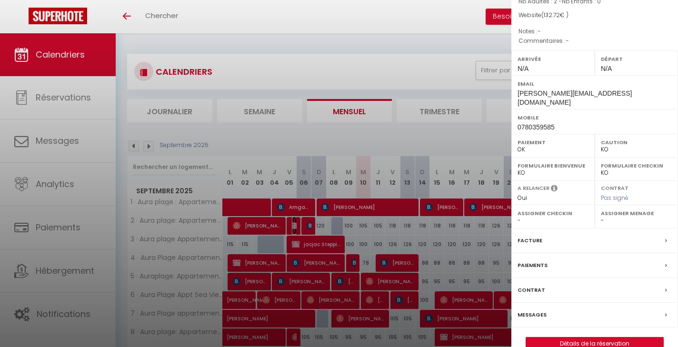
scroll to position [97, 0]
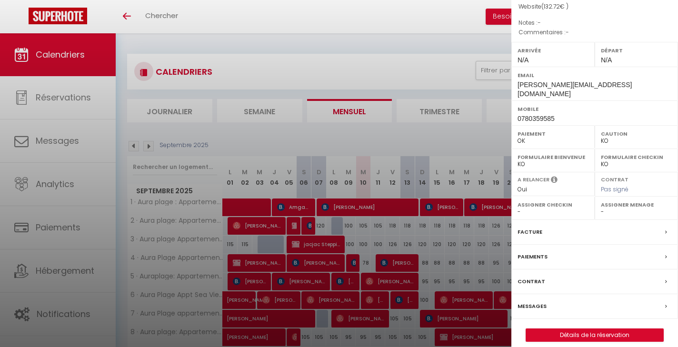
click at [538, 227] on label "Facture" at bounding box center [530, 232] width 25 height 10
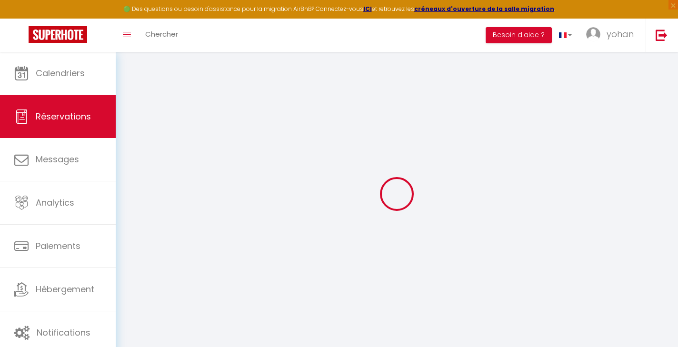
select select
checkbox input "false"
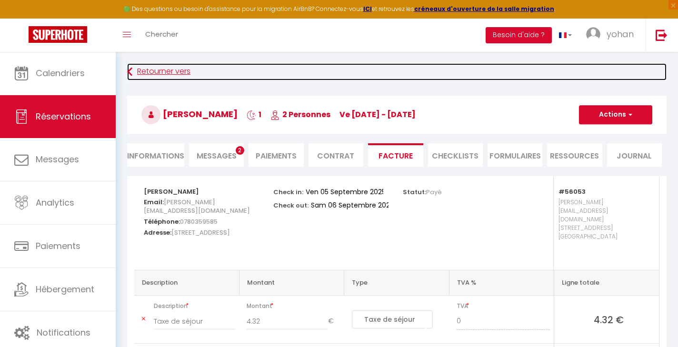
click at [152, 74] on link "Retourner vers" at bounding box center [396, 71] width 539 height 17
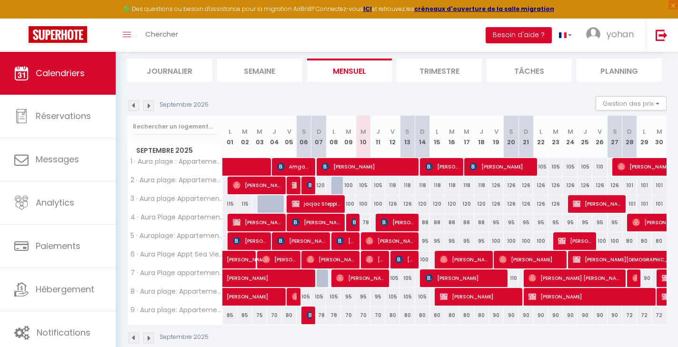
scroll to position [62, 0]
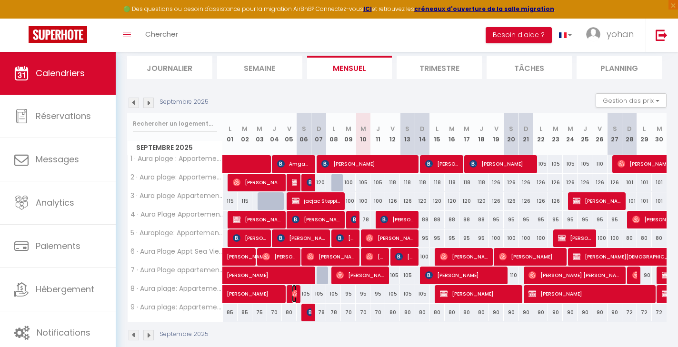
click at [293, 293] on img at bounding box center [296, 294] width 8 height 8
select select "OK"
select select "0"
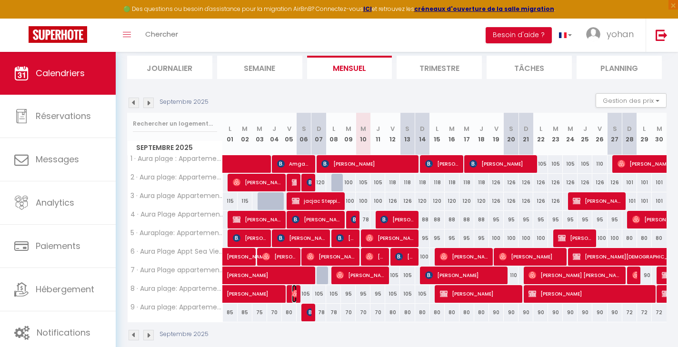
select select "1"
select select
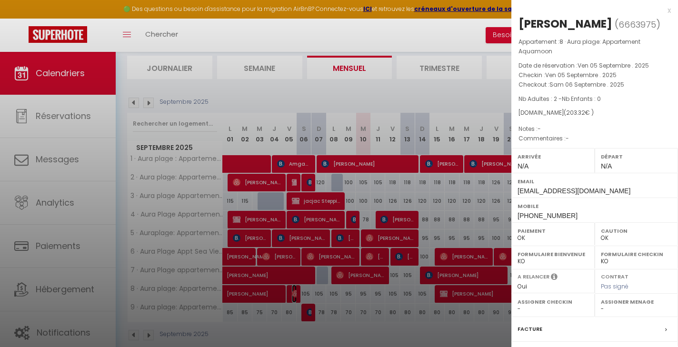
scroll to position [106, 0]
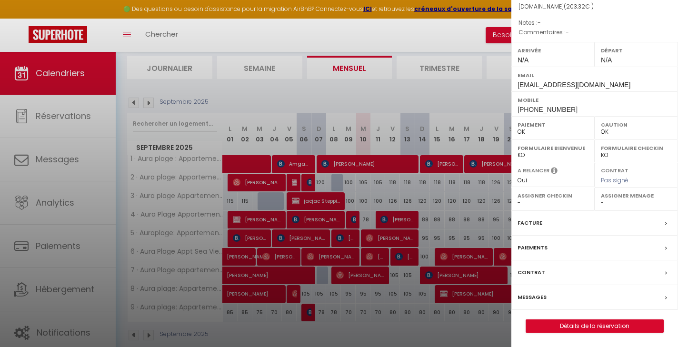
click at [388, 254] on div at bounding box center [339, 173] width 678 height 347
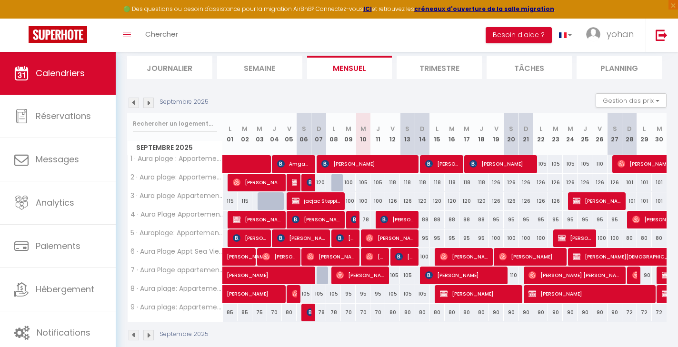
click at [133, 103] on img at bounding box center [134, 103] width 10 height 10
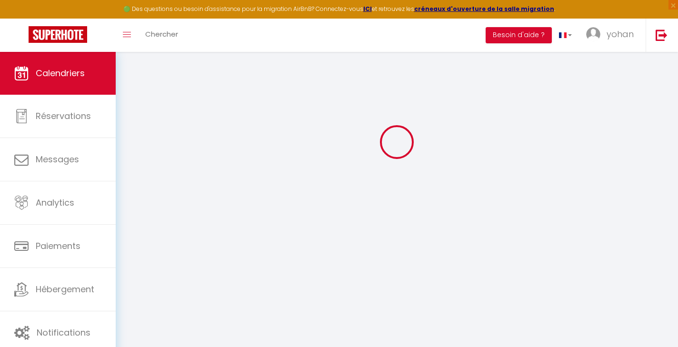
select select "0"
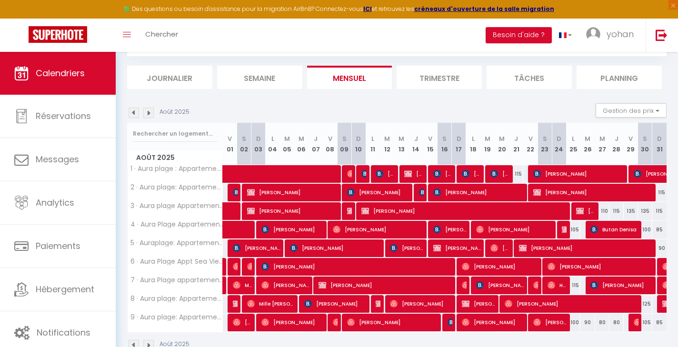
scroll to position [62, 0]
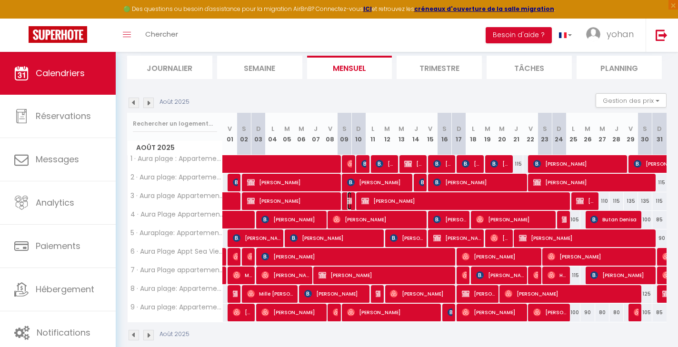
click at [351, 201] on img at bounding box center [351, 201] width 8 height 8
select select "KO"
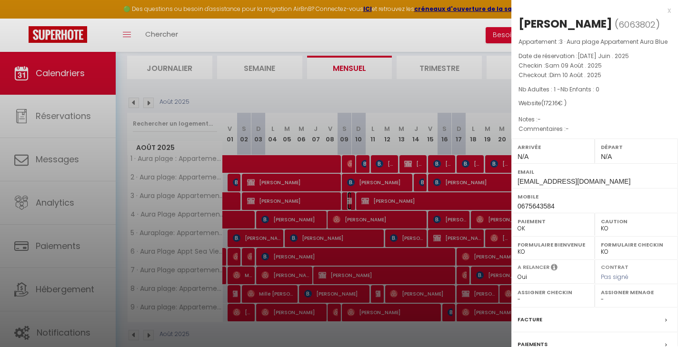
scroll to position [97, 0]
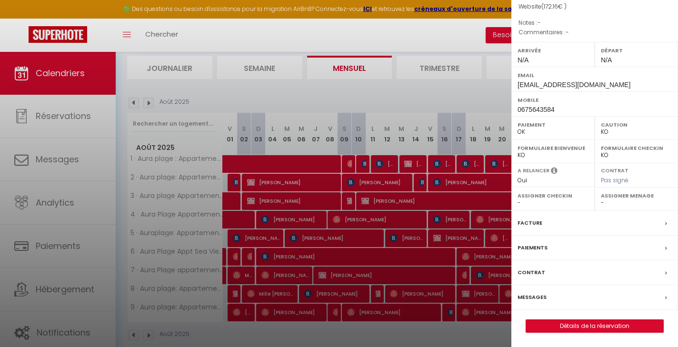
click at [529, 223] on label "Facture" at bounding box center [530, 223] width 25 height 10
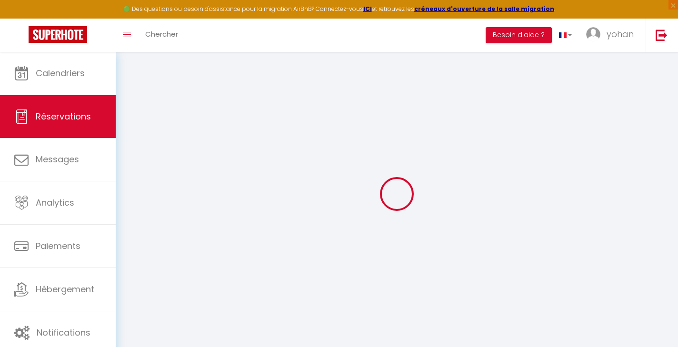
select select "taxes"
select select
checkbox input "false"
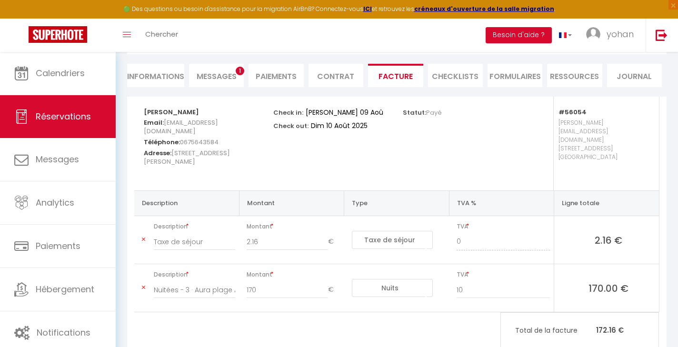
scroll to position [100, 0]
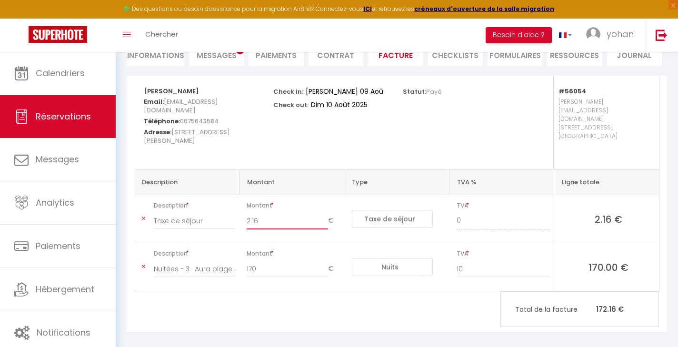
drag, startPoint x: 263, startPoint y: 213, endPoint x: 240, endPoint y: 213, distance: 22.9
click at [240, 213] on div "2.16 €" at bounding box center [293, 225] width 106 height 27
click at [301, 141] on div "Check in: Sam 09 Août 2025 Check out: Dim 10 Août 2025" at bounding box center [331, 123] width 129 height 94
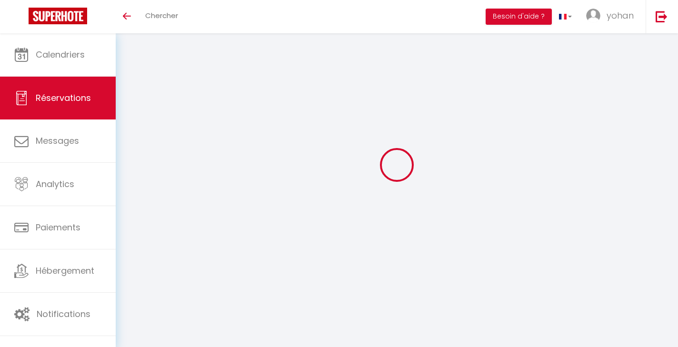
click at [67, 99] on span "Réservations" at bounding box center [63, 98] width 55 height 12
select select "not_cancelled"
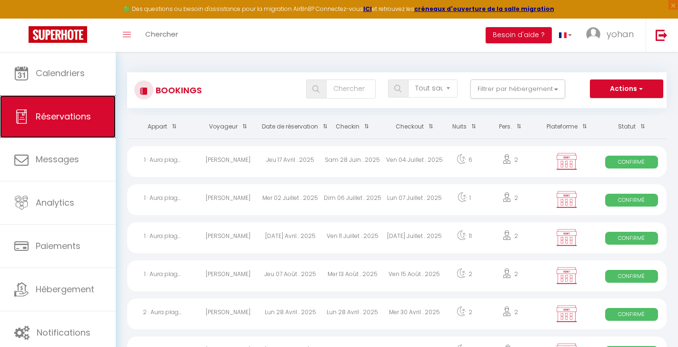
click at [74, 113] on span "Réservations" at bounding box center [63, 116] width 55 height 12
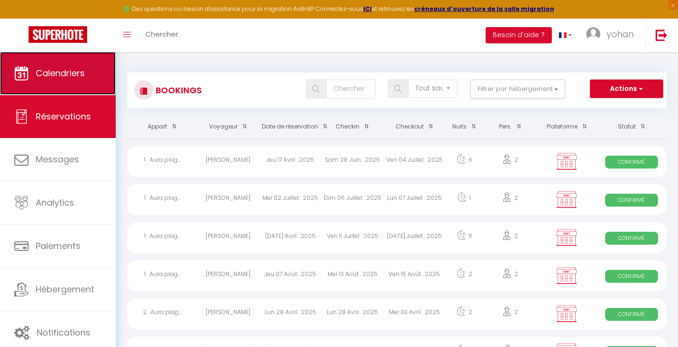
click at [62, 75] on span "Calendriers" at bounding box center [60, 73] width 49 height 12
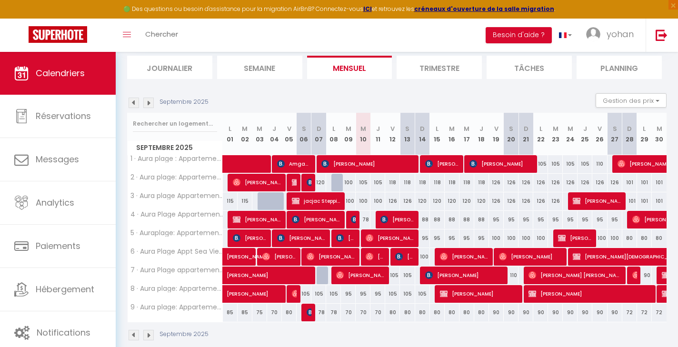
scroll to position [62, 0]
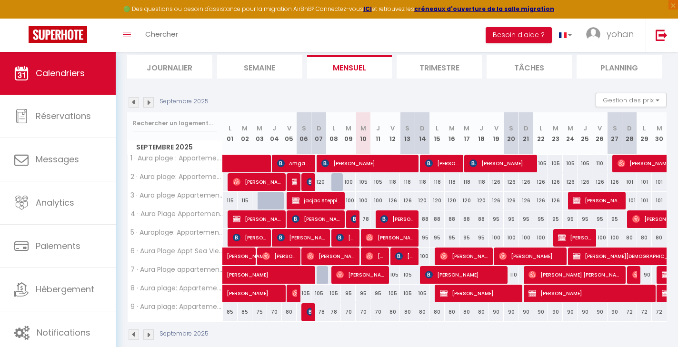
click at [132, 102] on img at bounding box center [134, 102] width 10 height 10
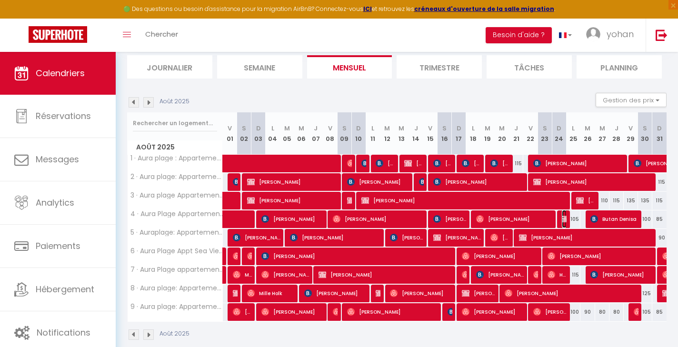
click at [566, 222] on img at bounding box center [566, 219] width 8 height 8
select select "OK"
select select "KO"
select select "0"
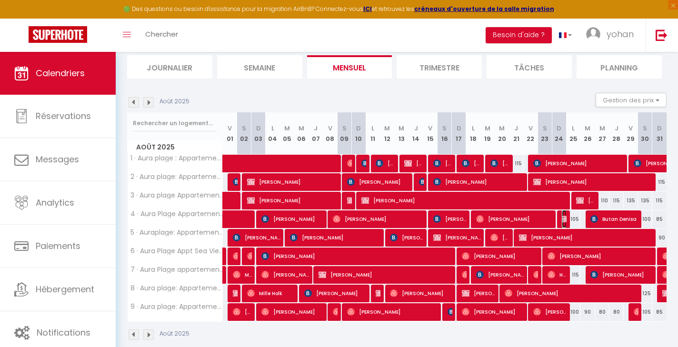
select select "1"
select select
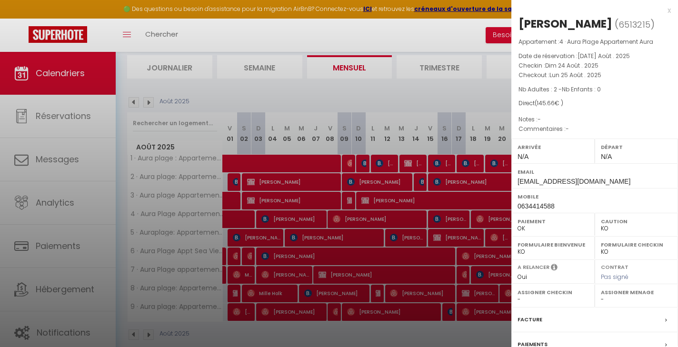
scroll to position [97, 0]
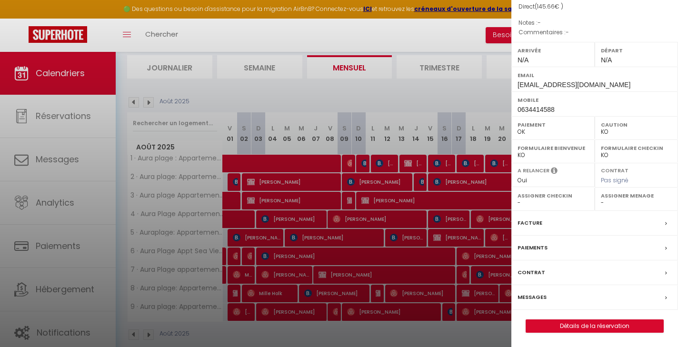
click at [532, 219] on label "Facture" at bounding box center [530, 223] width 25 height 10
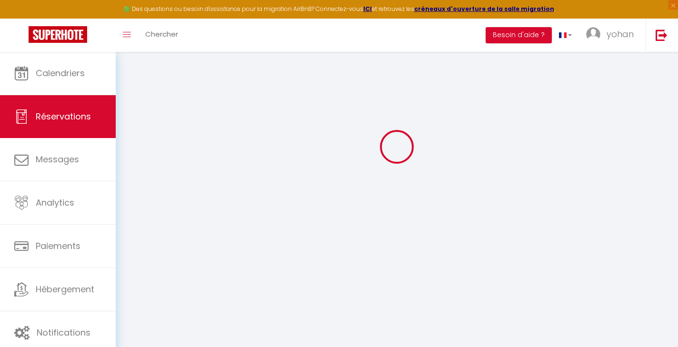
select select "cleaning"
select select "taxes"
select select
checkbox input "false"
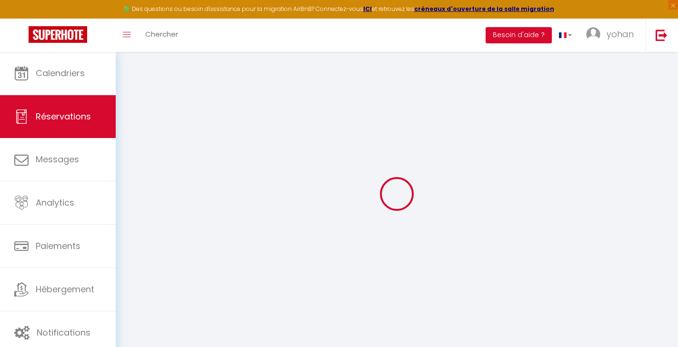
select select
checkbox input "false"
select select
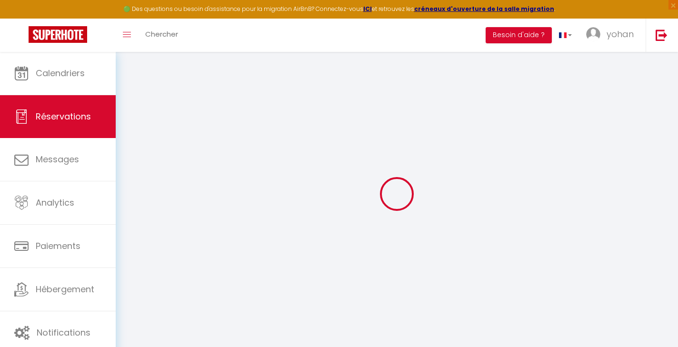
checkbox input "false"
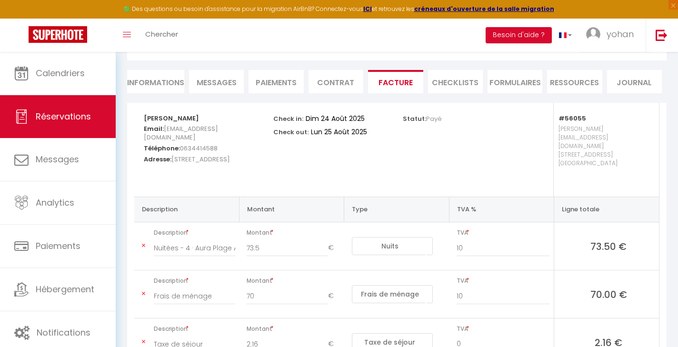
scroll to position [72, 0]
click at [149, 87] on li "Informations" at bounding box center [155, 82] width 57 height 23
select select
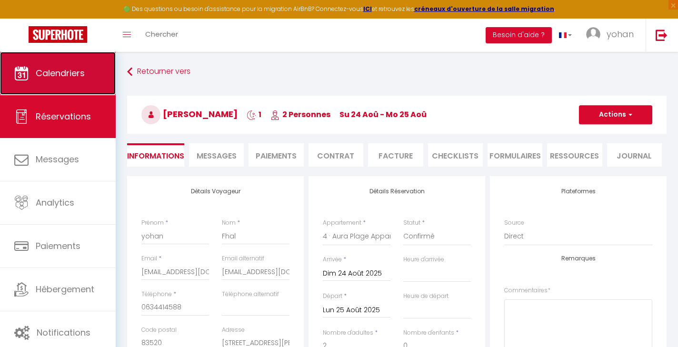
click at [79, 75] on span "Calendriers" at bounding box center [60, 73] width 49 height 12
